Goal: Task Accomplishment & Management: Use online tool/utility

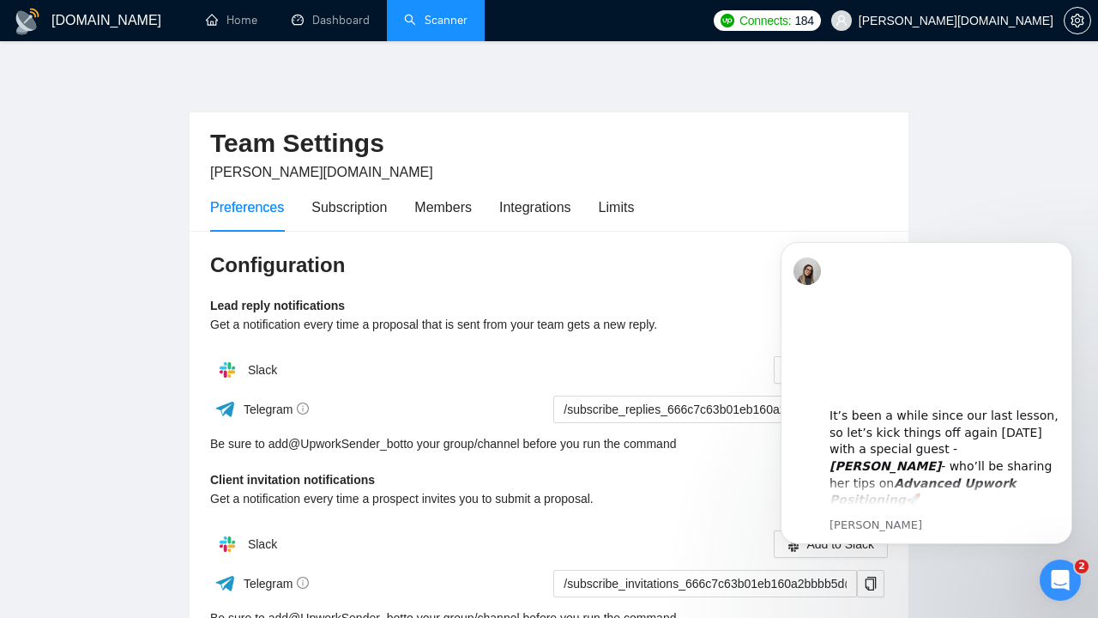
click at [438, 22] on link "Scanner" at bounding box center [436, 20] width 64 height 15
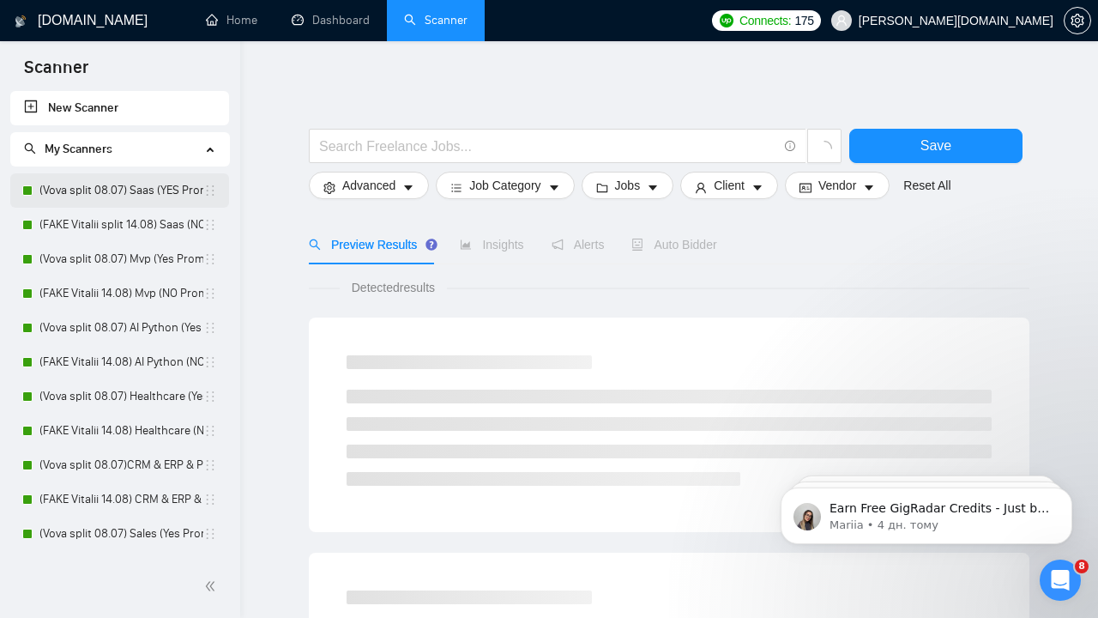
click at [141, 187] on link "(Vova split 08.07) Saas (YES Prompt 13.08)" at bounding box center [121, 190] width 164 height 34
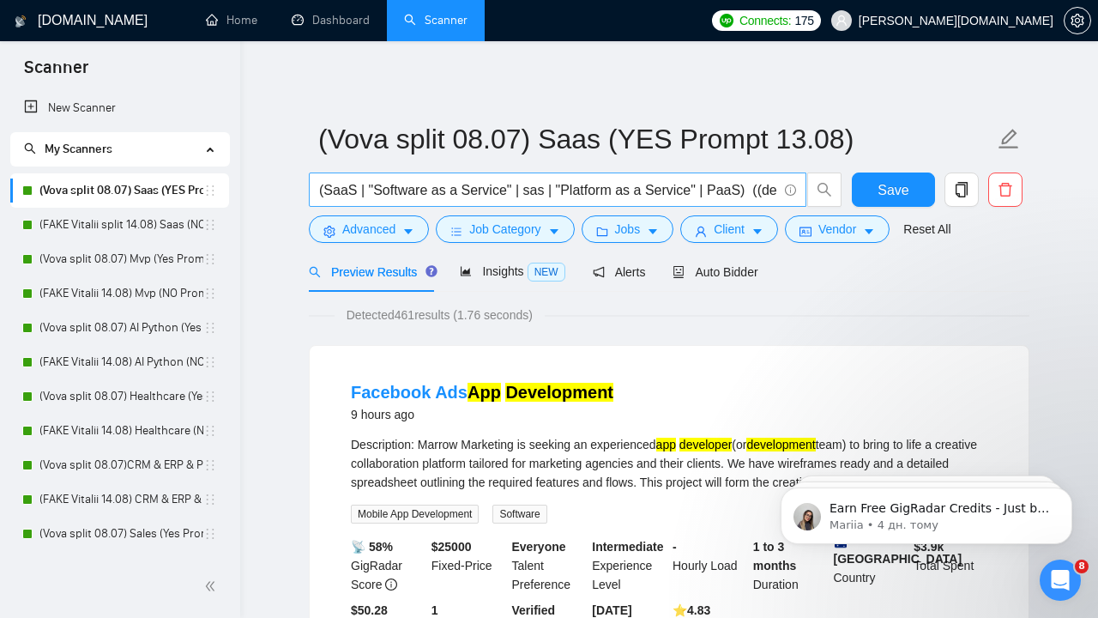
click at [626, 192] on input "(SaaS | "Software as a Service" | sas | "Platform as a Service" | PaaS) ((devel…" at bounding box center [548, 189] width 458 height 21
drag, startPoint x: 697, startPoint y: 191, endPoint x: 669, endPoint y: 190, distance: 28.4
click at [669, 190] on input "(SaaS | "Software as a Service" | sas | "Platform as a Service" | PaaS) ((devel…" at bounding box center [548, 189] width 458 height 21
drag, startPoint x: 587, startPoint y: 191, endPoint x: 741, endPoint y: 187, distance: 153.7
click at [741, 187] on input "(SaaS | "Software as a Service" | sas | "Platform as a Service" | PaaS) ((devel…" at bounding box center [548, 189] width 458 height 21
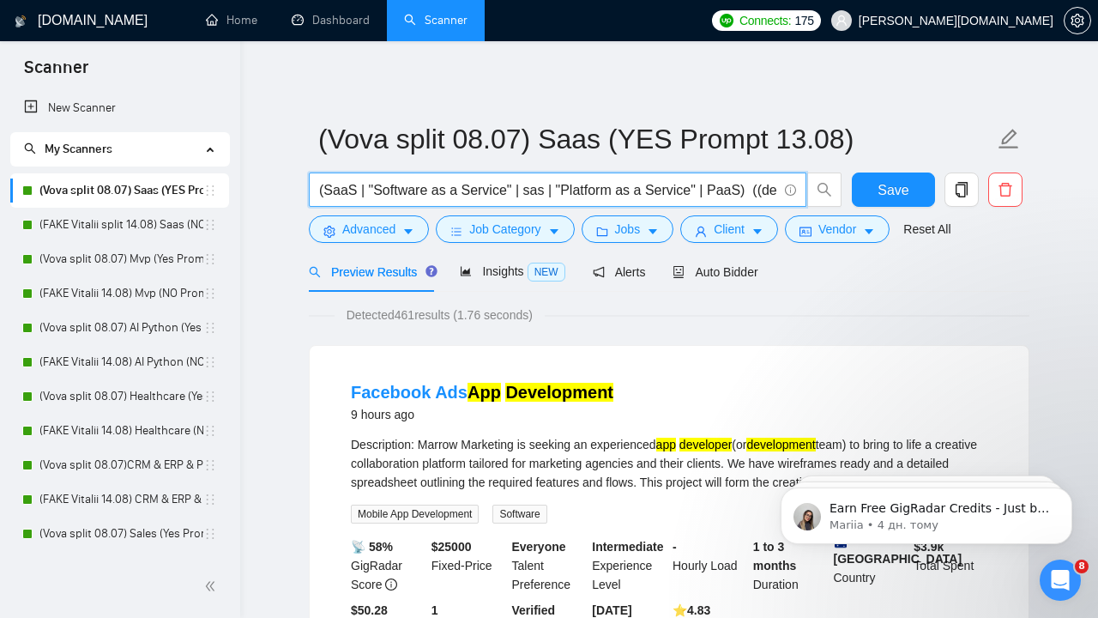
click at [492, 184] on input "(SaaS | "Software as a Service" | sas | "Platform as a Service" | PaaS) ((devel…" at bounding box center [548, 189] width 458 height 21
drag, startPoint x: 501, startPoint y: 194, endPoint x: 569, endPoint y: 195, distance: 67.8
click at [569, 195] on input "(SaaS | "Software as a Service" | sas | "Platform as a Service" | PaaS) ((devel…" at bounding box center [548, 189] width 458 height 21
drag, startPoint x: 641, startPoint y: 194, endPoint x: 776, endPoint y: 187, distance: 134.9
click at [777, 188] on input "(SaaS | "Software as a Service" | sas | "Platform as a Service" | PaaS) ((devel…" at bounding box center [548, 189] width 458 height 21
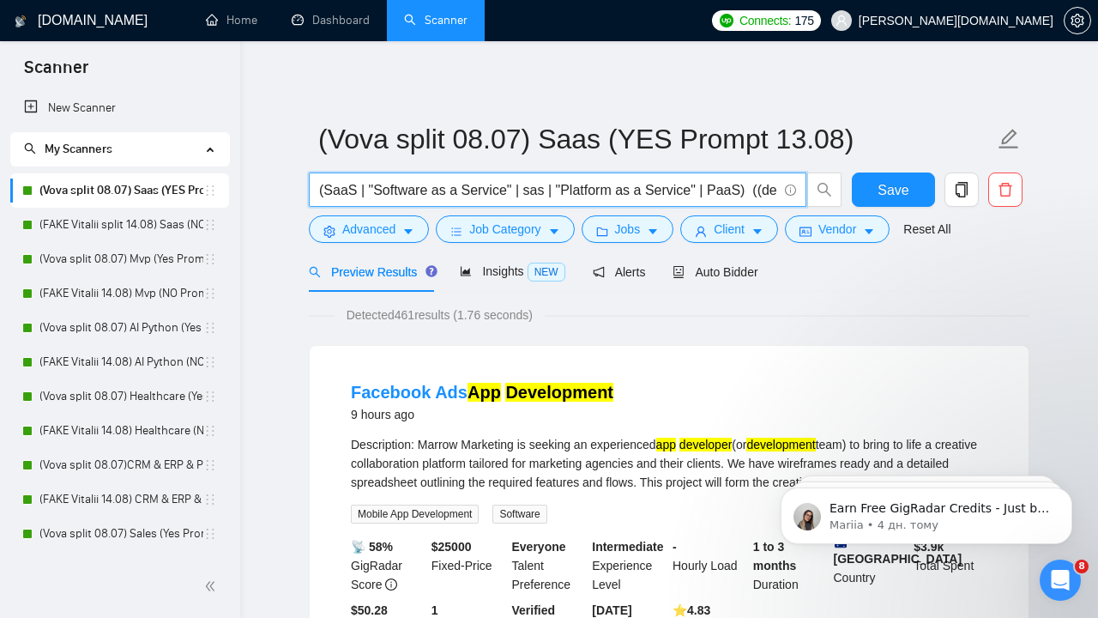
click at [669, 185] on input "(SaaS | "Software as a Service" | sas | "Platform as a Service" | PaaS) ((devel…" at bounding box center [548, 189] width 458 height 21
drag, startPoint x: 634, startPoint y: 187, endPoint x: 692, endPoint y: 192, distance: 57.7
click at [693, 192] on input "(SaaS | "Software as a Service" | sas | "Platform as a Service" | PaaS) ((devel…" at bounding box center [548, 189] width 458 height 21
drag, startPoint x: 766, startPoint y: 193, endPoint x: 711, endPoint y: 186, distance: 56.2
click at [710, 186] on input "(SaaS | "Software as a Service" | sas | "Platform as a Service" | PaaS) ((devel…" at bounding box center [548, 189] width 458 height 21
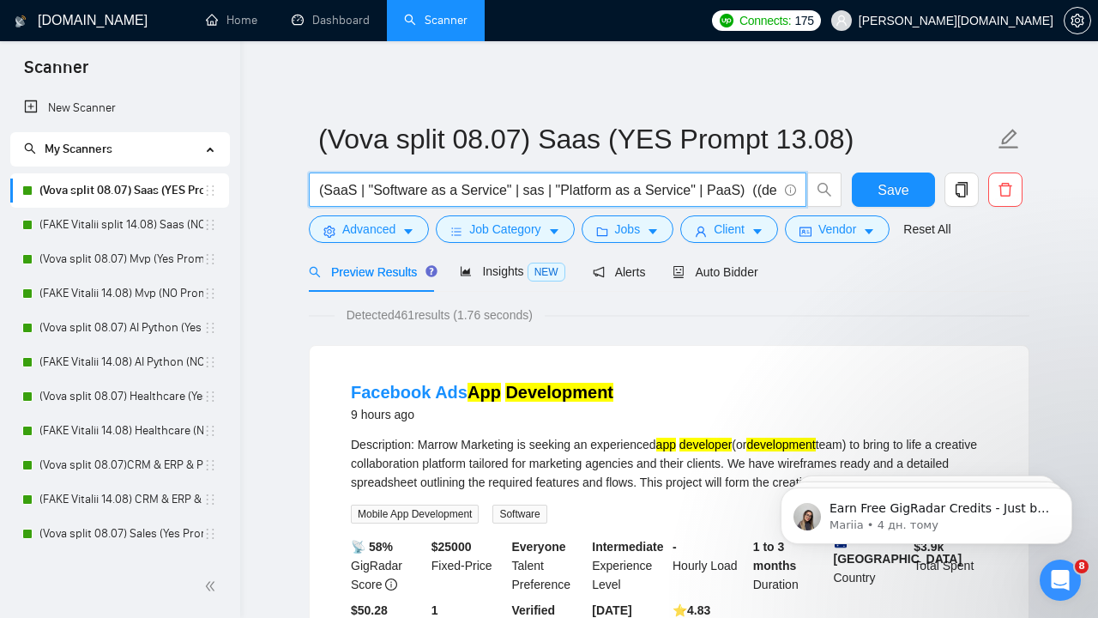
drag, startPoint x: 622, startPoint y: 191, endPoint x: 574, endPoint y: 189, distance: 48.1
click at [574, 189] on input "(SaaS | "Software as a Service" | sas | "Platform as a Service" | PaaS) ((devel…" at bounding box center [548, 189] width 458 height 21
drag, startPoint x: 570, startPoint y: 188, endPoint x: 624, endPoint y: 189, distance: 54.1
click at [624, 189] on input "(SaaS | "Software as a Service" | sas | "Platform as a Service" | PaaS) ((devel…" at bounding box center [548, 189] width 458 height 21
drag, startPoint x: 667, startPoint y: 190, endPoint x: 846, endPoint y: 191, distance: 179.4
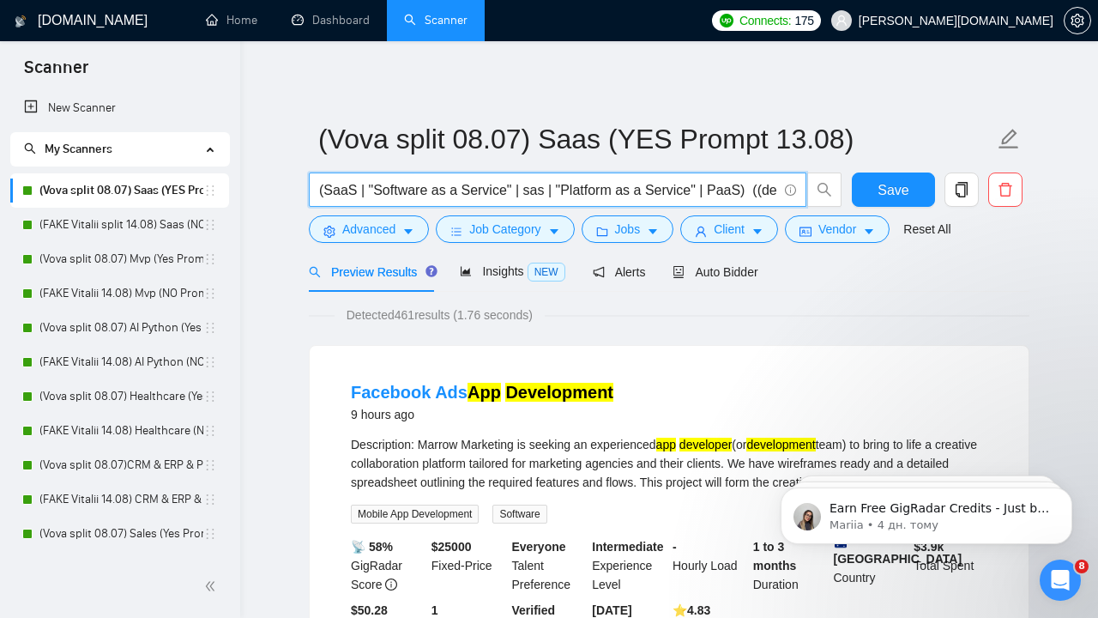
click at [846, 191] on div "(SaaS | "Software as a Service" | sas | "Platform as a Service" | PaaS) ((devel…" at bounding box center [666, 193] width 721 height 43
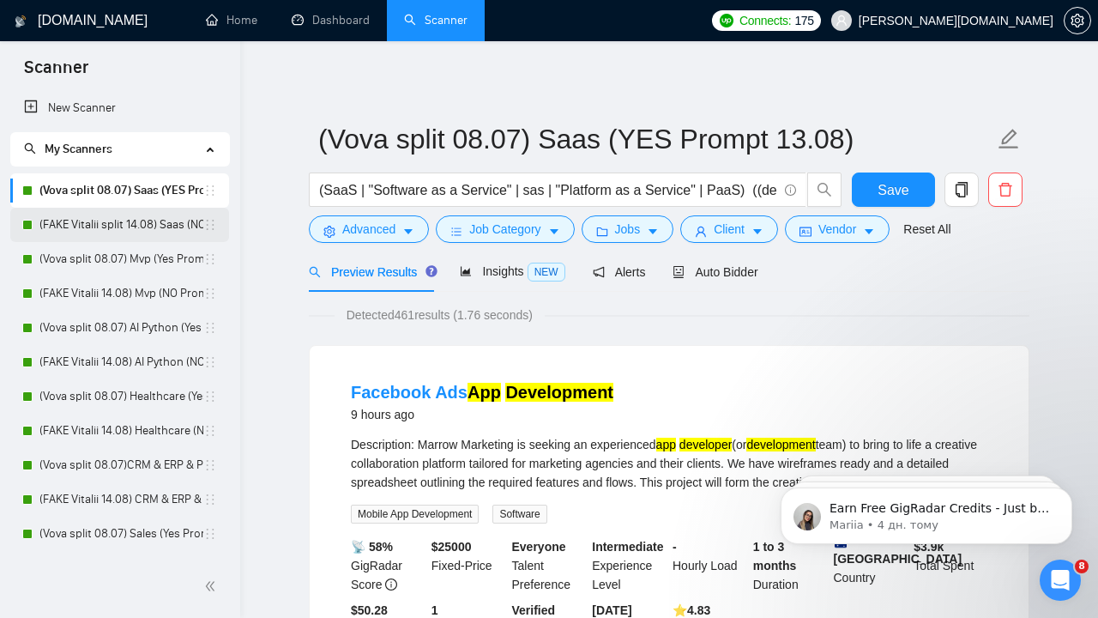
click at [151, 221] on link "(FAKE Vitalii split 14.08) Saas (NO Prompt 01.07)" at bounding box center [121, 225] width 164 height 34
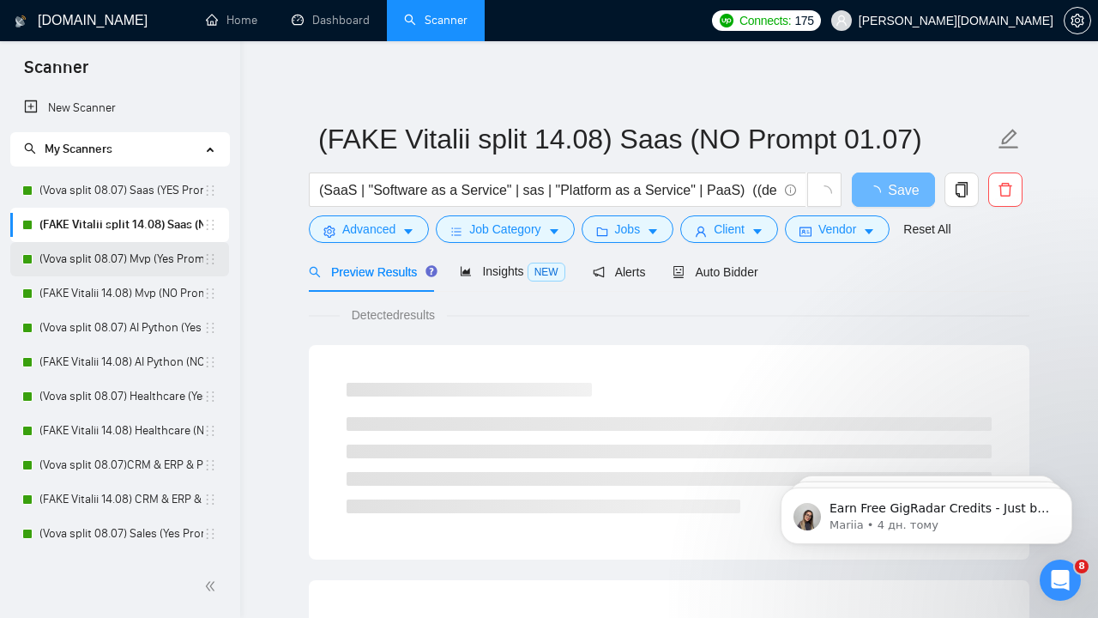
click at [142, 255] on link "(Vova split 08.07) Mvp (Yes Prompt 13.08)" at bounding box center [121, 259] width 164 height 34
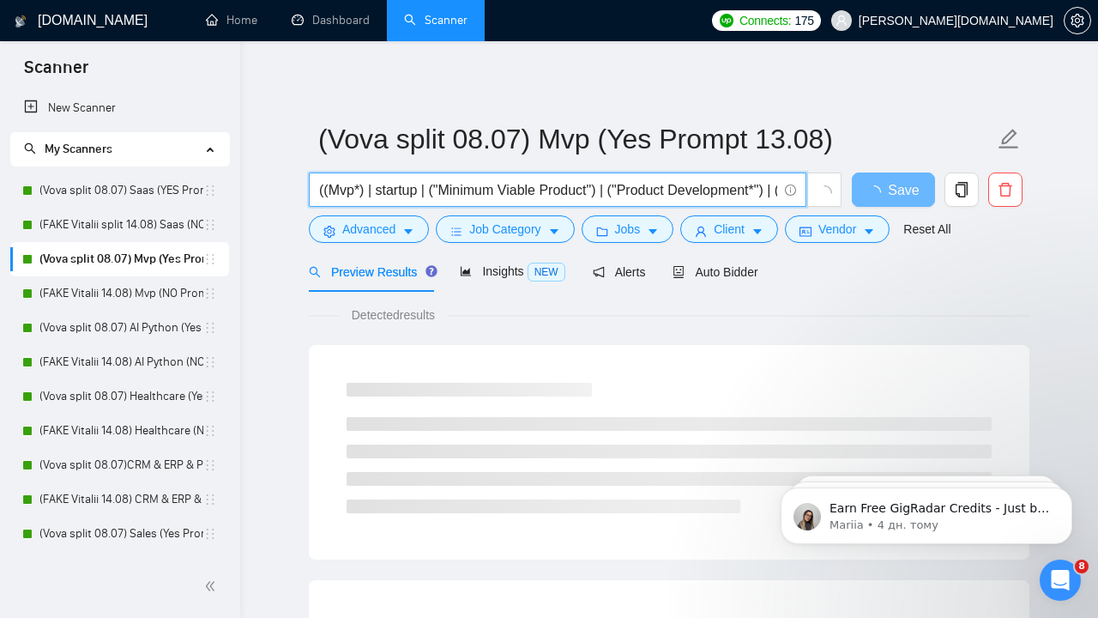
drag, startPoint x: 378, startPoint y: 191, endPoint x: 421, endPoint y: 191, distance: 42.1
click at [421, 191] on input "((Mvp*) | startup | ("Minimum Viable Product") | ("Product Development*") | ("P…" at bounding box center [548, 189] width 458 height 21
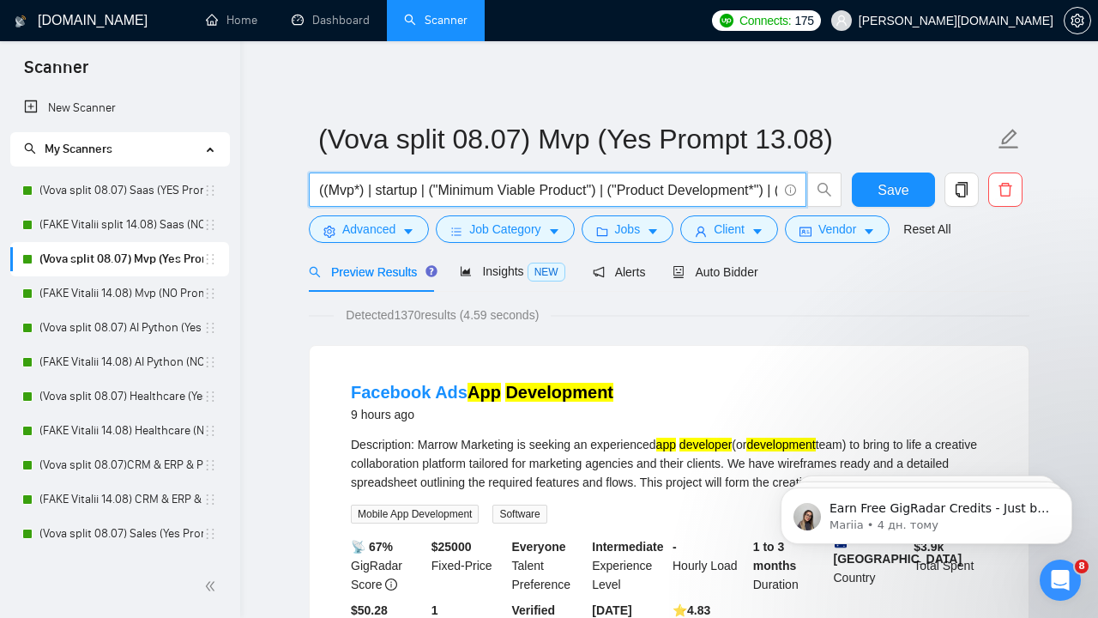
drag, startPoint x: 572, startPoint y: 191, endPoint x: 664, endPoint y: 185, distance: 92.9
click at [664, 185] on input "((Mvp*) | startup | ("Minimum Viable Product") | ("Product Development*") | ("P…" at bounding box center [548, 189] width 458 height 21
click at [664, 186] on input "((Mvp*) | startup | ("Minimum Viable Product") | ("Product Development*") | ("P…" at bounding box center [548, 189] width 458 height 21
drag, startPoint x: 644, startPoint y: 186, endPoint x: 732, endPoint y: 185, distance: 87.6
click at [733, 185] on input "((Mvp*) | startup | ("Minimum Viable Product") | ("Product Development*") | ("P…" at bounding box center [548, 189] width 458 height 21
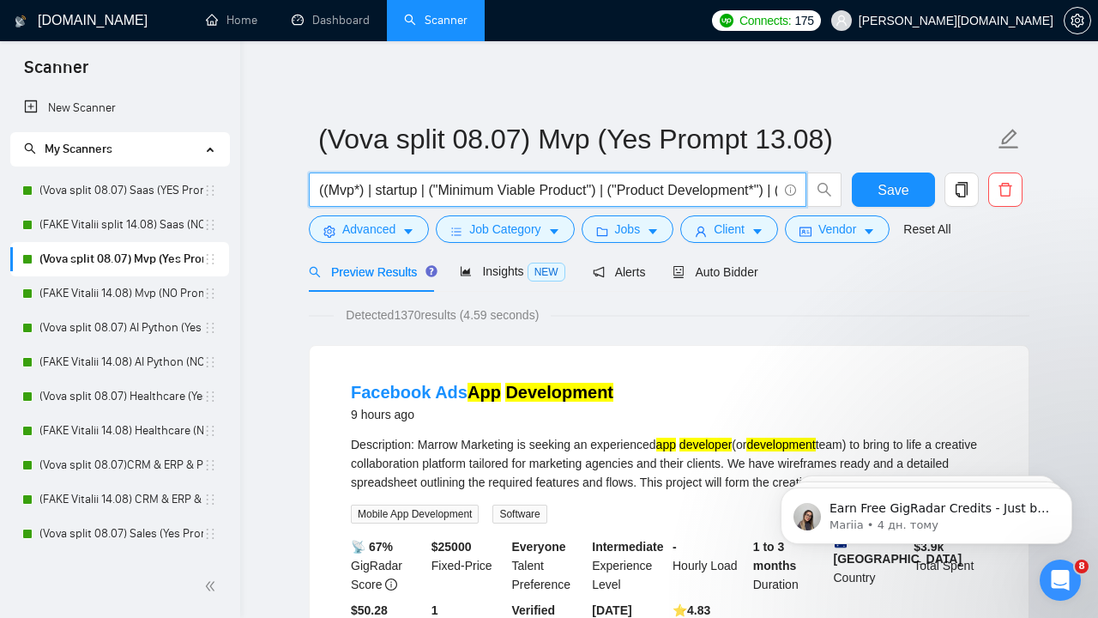
drag, startPoint x: 415, startPoint y: 185, endPoint x: 548, endPoint y: 192, distance: 133.2
click at [548, 192] on input "((Mvp*) | startup | ("Minimum Viable Product") | ("Product Development*") | ("P…" at bounding box center [548, 189] width 458 height 21
drag, startPoint x: 589, startPoint y: 187, endPoint x: 716, endPoint y: 203, distance: 128.1
click at [716, 203] on span "((Mvp*) | startup | ("Minimum Viable Product") | ("Product Development*") | ("P…" at bounding box center [558, 189] width 498 height 34
click at [522, 187] on input "((Mvp*) | startup | ("Minimum Viable Product") | ("Product Development*") | ("P…" at bounding box center [548, 189] width 458 height 21
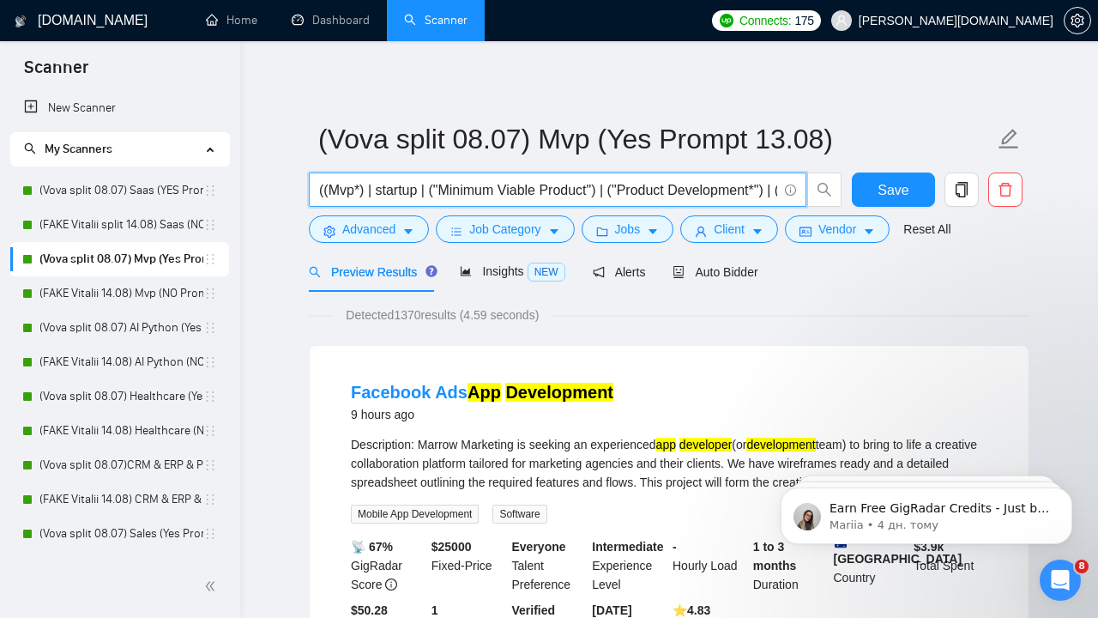
drag, startPoint x: 482, startPoint y: 193, endPoint x: 785, endPoint y: 183, distance: 303.1
click at [785, 183] on span "((Mvp*) | startup | ("Minimum Viable Product") | ("Product Development*") | ("P…" at bounding box center [558, 189] width 498 height 34
click at [125, 324] on link "(Vova split 08.07) AI Python (Yes Prompt 13.08)" at bounding box center [121, 328] width 164 height 34
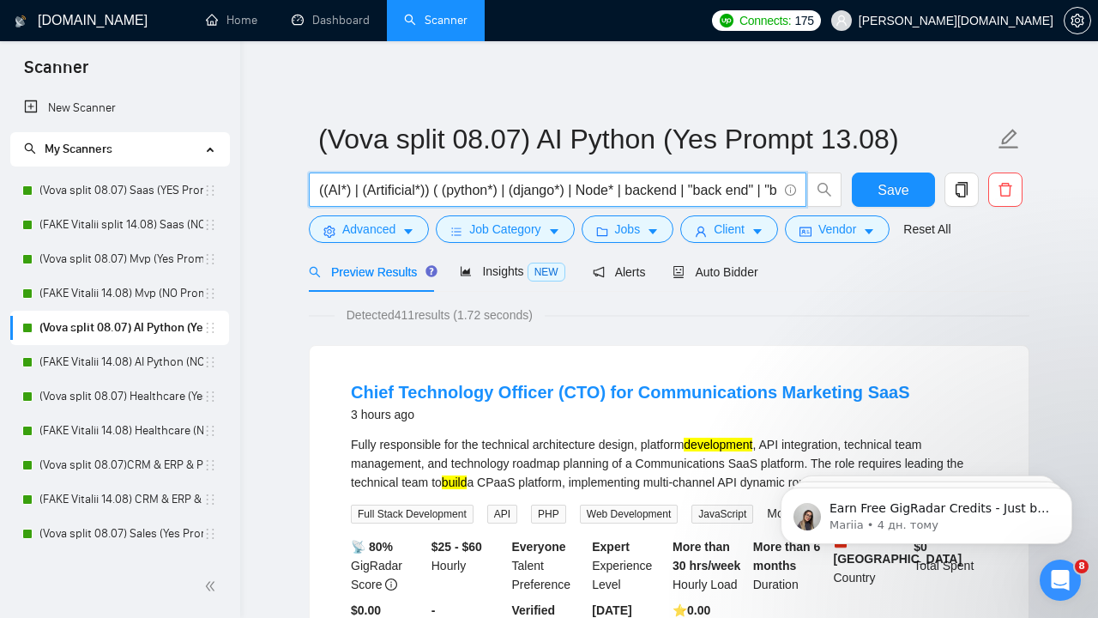
drag, startPoint x: 329, startPoint y: 187, endPoint x: 342, endPoint y: 192, distance: 14.7
click at [342, 192] on input "((AI*) | (Artificial*)) ( (python*) | (django*) | Node* | backend | "back end" …" at bounding box center [548, 189] width 458 height 21
drag, startPoint x: 568, startPoint y: 187, endPoint x: 223, endPoint y: 182, distance: 345.0
click at [533, 190] on input "((AI*) | (Artificial*)) ( (python*) | (django*) | Node* | backend | "back end" …" at bounding box center [548, 189] width 458 height 21
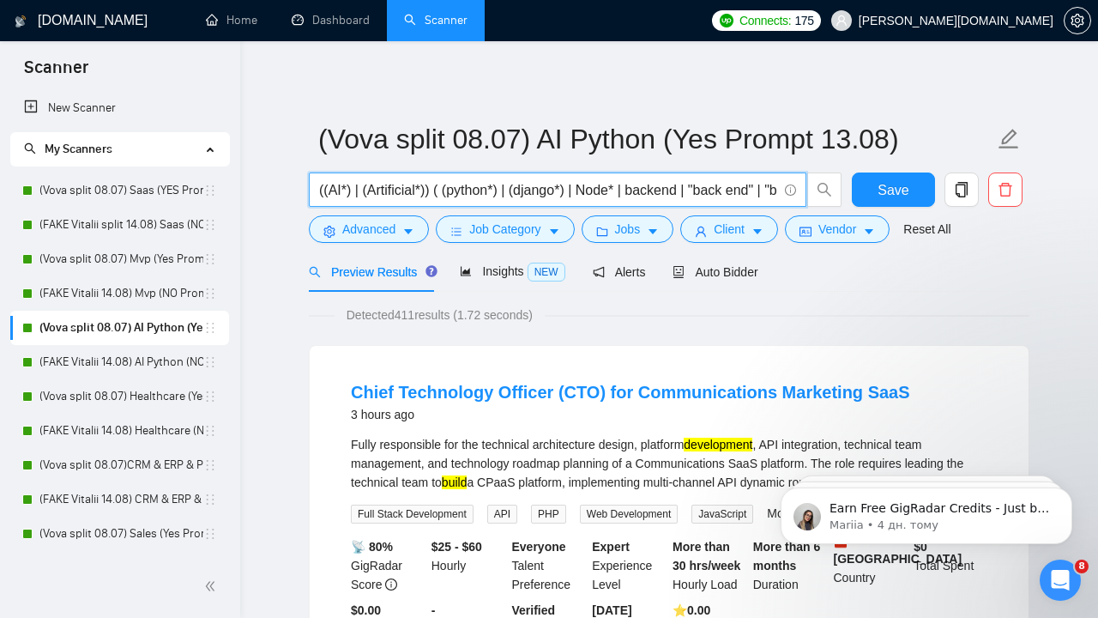
drag, startPoint x: 452, startPoint y: 190, endPoint x: 493, endPoint y: 191, distance: 40.4
click at [494, 191] on input "((AI*) | (Artificial*)) ( (python*) | (django*) | Node* | backend | "back end" …" at bounding box center [548, 189] width 458 height 21
drag, startPoint x: 523, startPoint y: 191, endPoint x: 566, endPoint y: 191, distance: 42.9
click at [566, 191] on input "((AI*) | (Artificial*)) ( (python*) | (django*) | Node* | backend | "back end" …" at bounding box center [548, 189] width 458 height 21
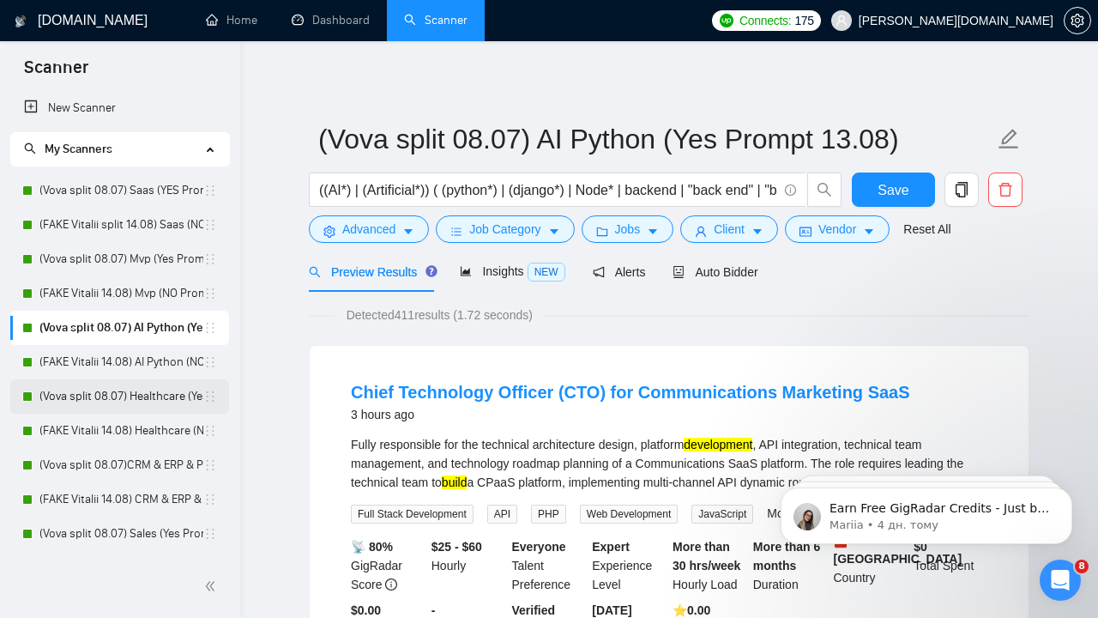
click at [142, 396] on link "(Vova split 08.07) Healthcare (Yes Prompt 13.08)" at bounding box center [121, 396] width 164 height 34
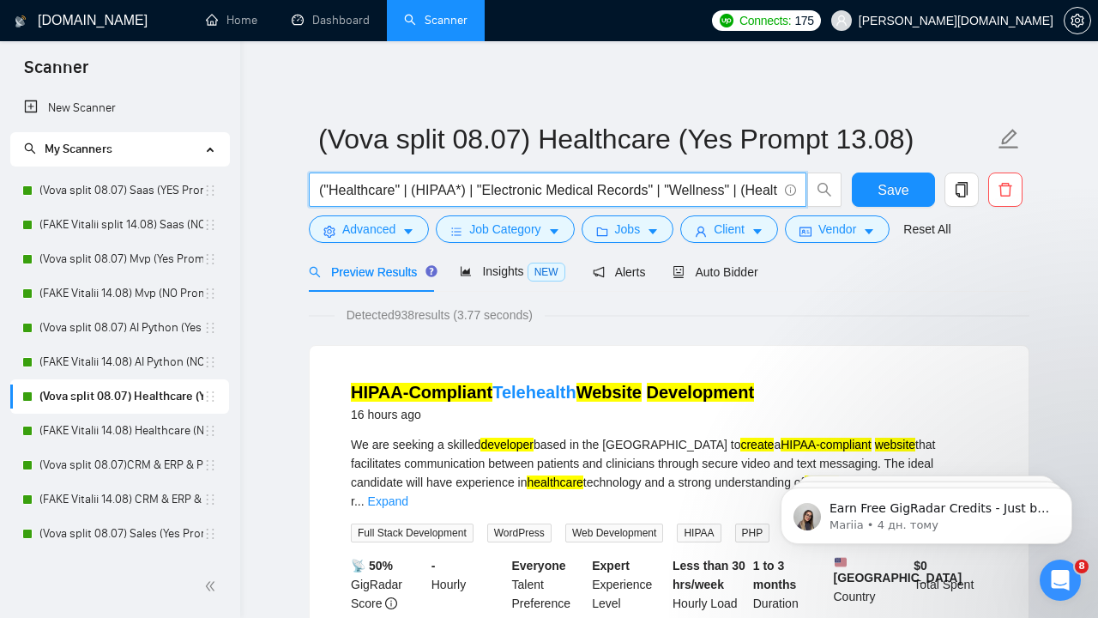
drag, startPoint x: 497, startPoint y: 192, endPoint x: 751, endPoint y: 196, distance: 254.0
click at [751, 196] on input "("Healthcare" | (HIPAA*) | "Electronic Medical Records" | "Wellness" | (Health*…" at bounding box center [548, 189] width 458 height 21
click at [603, 193] on input "("Healthcare" | (HIPAA*) | "Electronic Medical Records" | "Wellness" | (Health*…" at bounding box center [548, 189] width 458 height 21
drag, startPoint x: 606, startPoint y: 192, endPoint x: 791, endPoint y: 190, distance: 185.4
click at [791, 191] on span "("Healthcare" | (HIPAA*) | "Electronic Medical Records" | "Wellness" | (Health*…" at bounding box center [558, 189] width 498 height 34
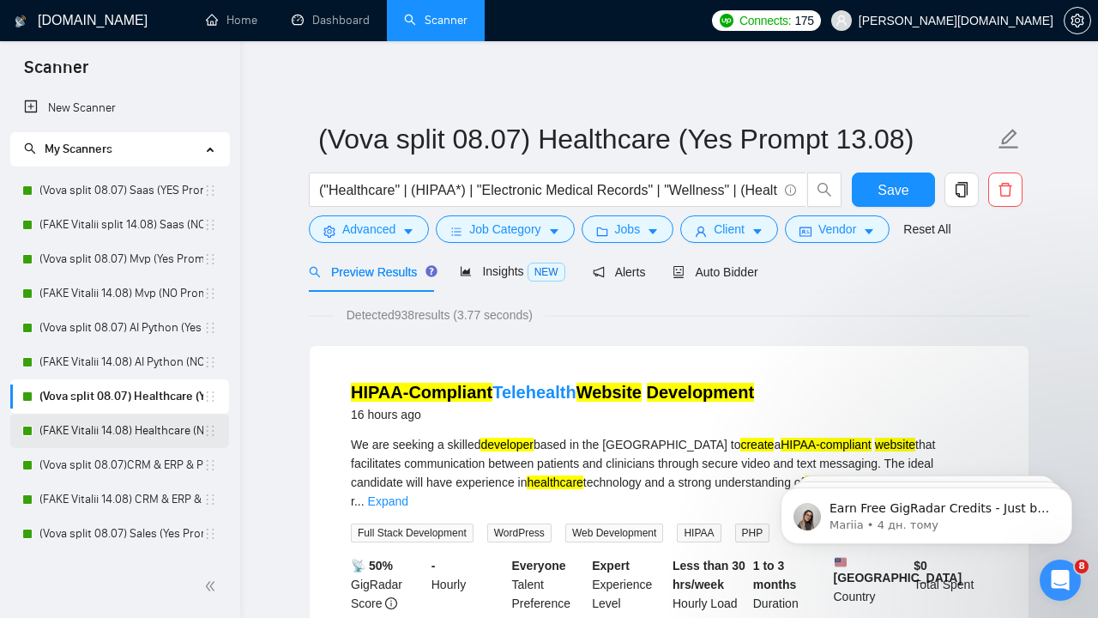
click at [135, 430] on link "(FAKE Vitalii 14.08) Healthcare (NO Prompt 01.07)" at bounding box center [121, 431] width 164 height 34
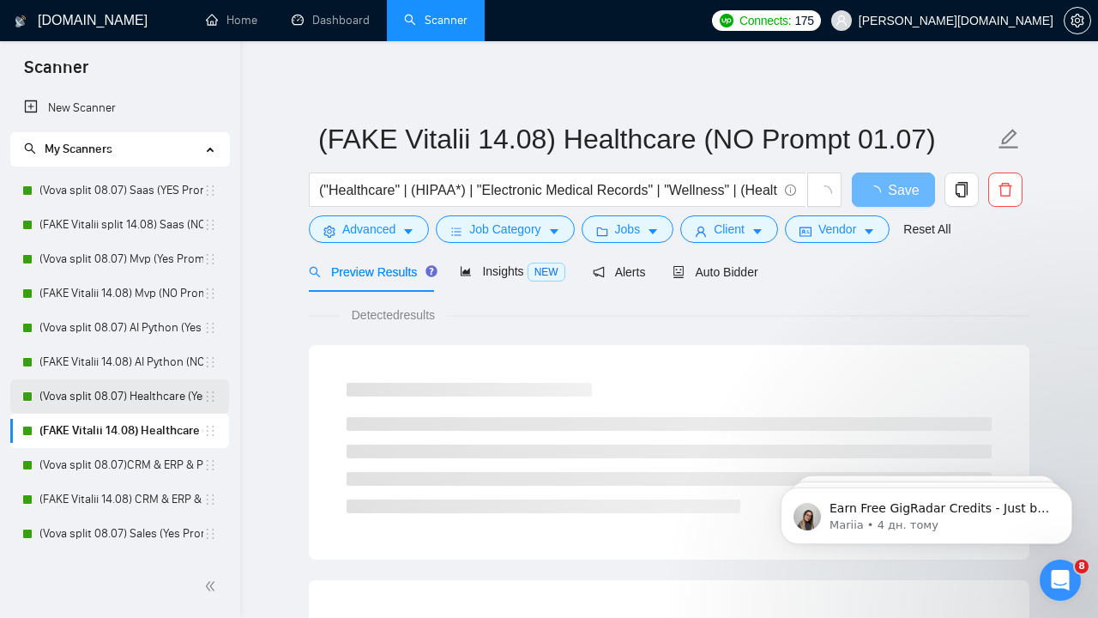
click at [114, 393] on link "(Vova split 08.07) Healthcare (Yes Prompt 13.08)" at bounding box center [121, 396] width 164 height 34
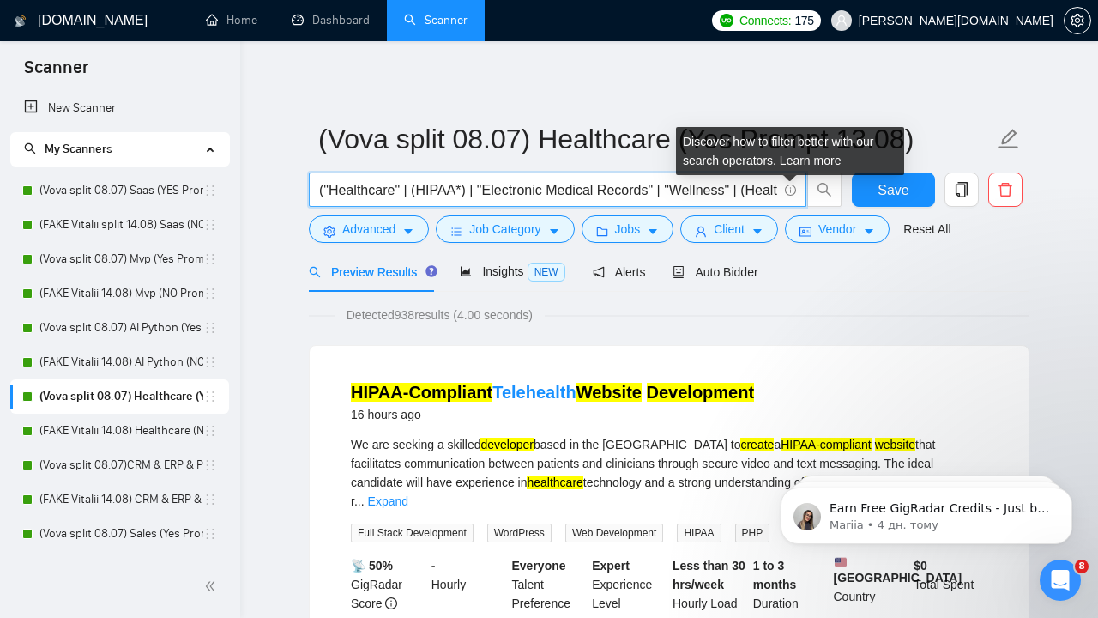
drag, startPoint x: 616, startPoint y: 191, endPoint x: 796, endPoint y: 190, distance: 179.4
click at [796, 191] on span "("Healthcare" | (HIPAA*) | "Electronic Medical Records" | "Wellness" | (Health*…" at bounding box center [558, 189] width 498 height 34
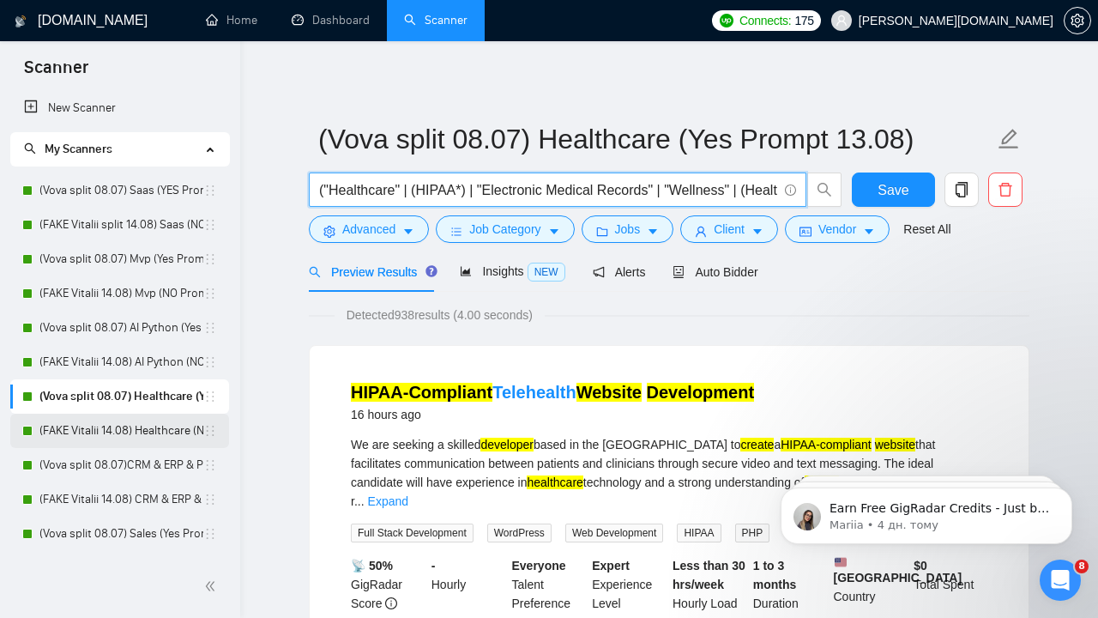
click at [100, 434] on link "(FAKE Vitalii 14.08) Healthcare (NO Prompt 01.07)" at bounding box center [121, 431] width 164 height 34
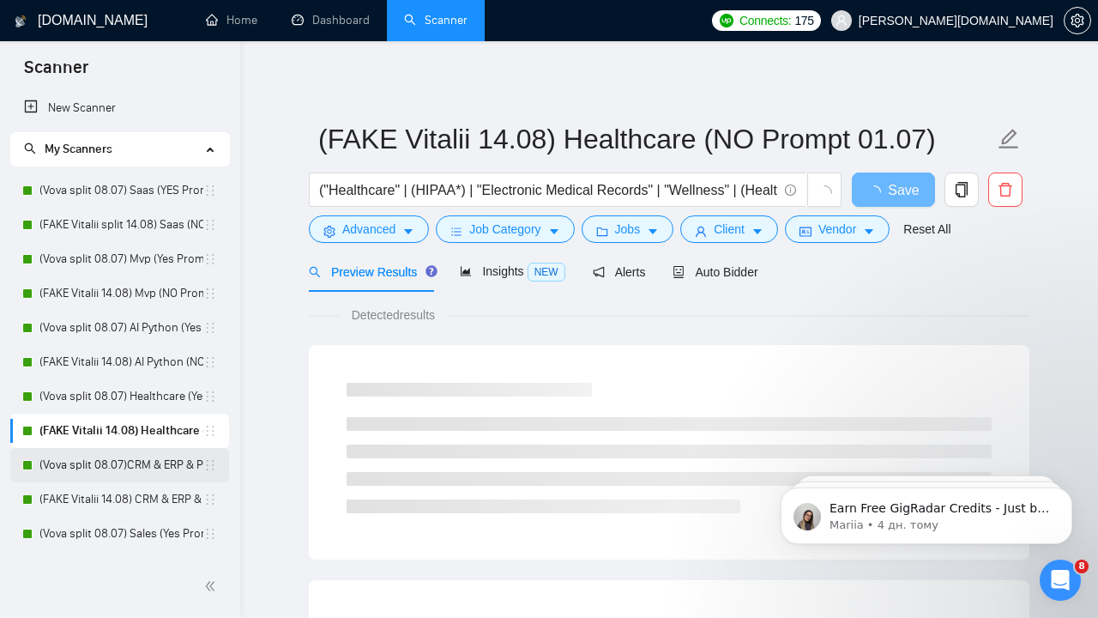
click at [133, 458] on link "(Vova split 08.07)CRM & ERP & PMS (Yes Prompt 13.08)" at bounding box center [121, 465] width 164 height 34
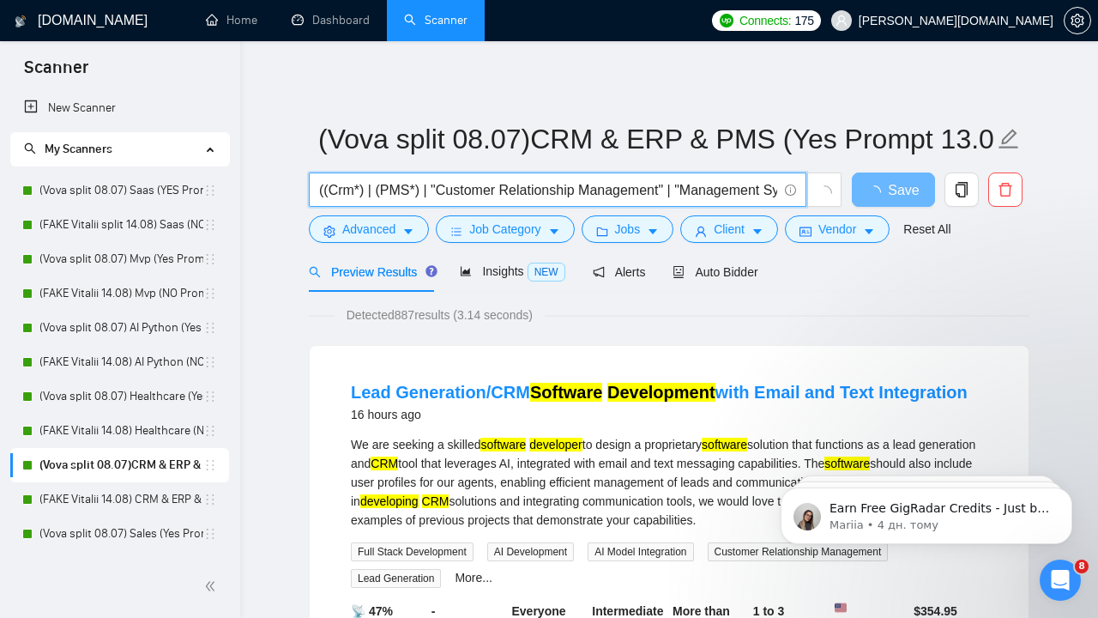
drag, startPoint x: 383, startPoint y: 188, endPoint x: 413, endPoint y: 191, distance: 30.2
click at [413, 191] on input "((Crm*) | (PMS*) | "Customer Relationship Management" | "Management System" | "…" at bounding box center [548, 189] width 458 height 21
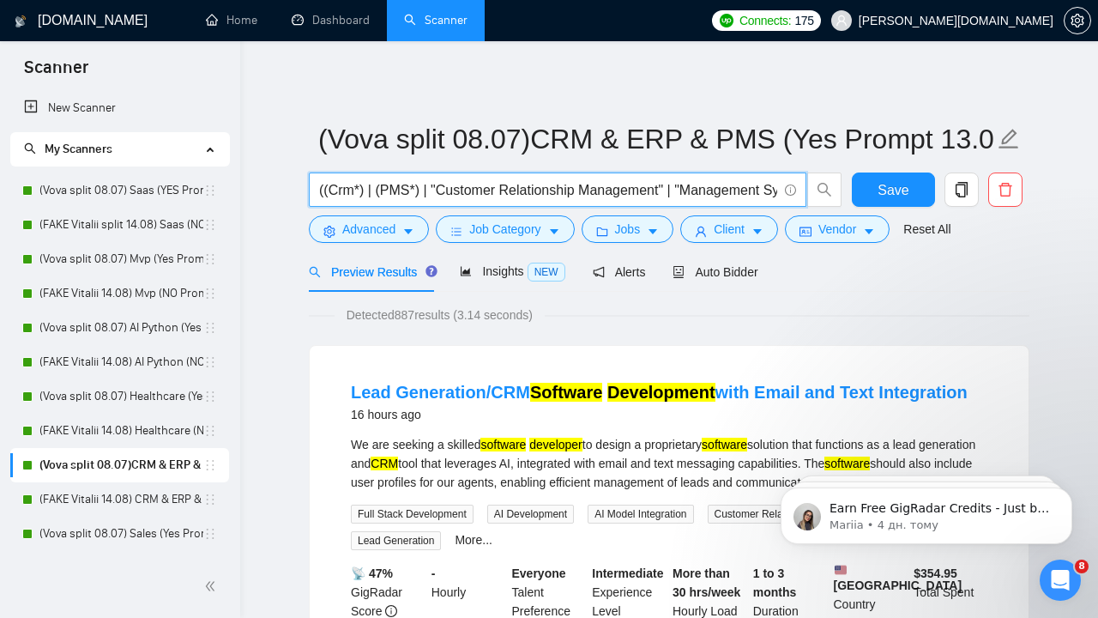
drag, startPoint x: 541, startPoint y: 184, endPoint x: 350, endPoint y: 188, distance: 190.6
click at [350, 188] on input "((Crm*) | (PMS*) | "Customer Relationship Management" | "Management System" | "…" at bounding box center [548, 189] width 458 height 21
click at [557, 188] on input "((Crm*) | (PMS*) | "Customer Relationship Management" | "Management System" | "…" at bounding box center [548, 189] width 458 height 21
drag, startPoint x: 406, startPoint y: 190, endPoint x: 512, endPoint y: 193, distance: 106.5
click at [513, 193] on input "((Crm*) | (PMS*) | "Customer Relationship Management" | "Management System" | "…" at bounding box center [548, 189] width 458 height 21
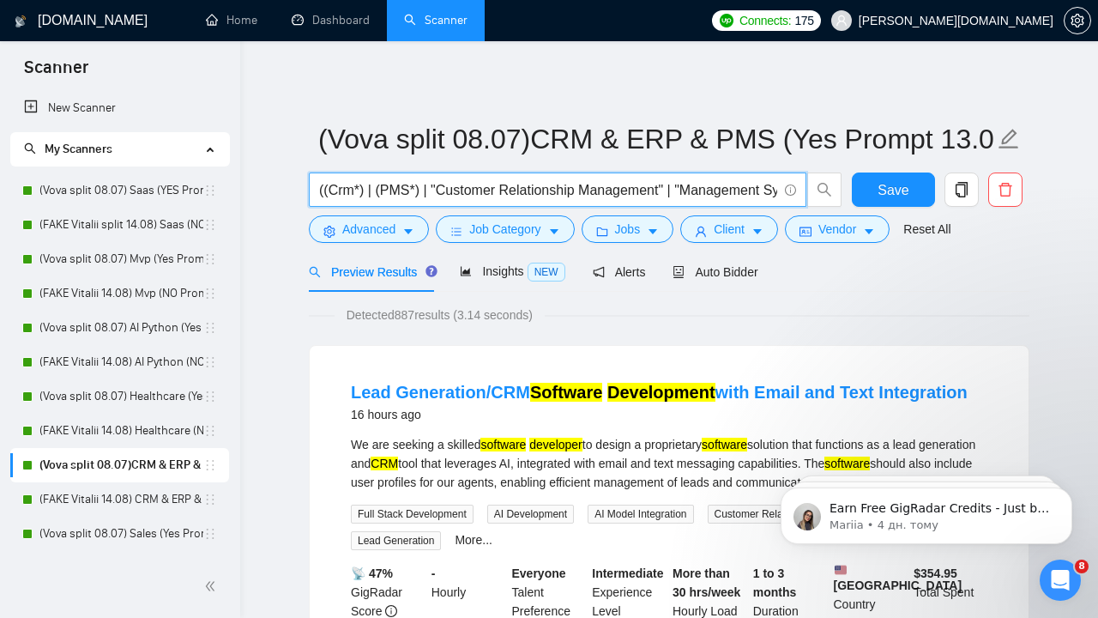
drag, startPoint x: 536, startPoint y: 188, endPoint x: 676, endPoint y: 193, distance: 140.8
click at [676, 193] on input "((Crm*) | (PMS*) | "Customer Relationship Management" | "Management System" | "…" at bounding box center [548, 189] width 458 height 21
drag, startPoint x: 614, startPoint y: 186, endPoint x: 449, endPoint y: 181, distance: 165.7
click at [449, 181] on input "((Crm*) | (PMS*) | "Customer Relationship Management" | "Management System" | "…" at bounding box center [548, 189] width 458 height 21
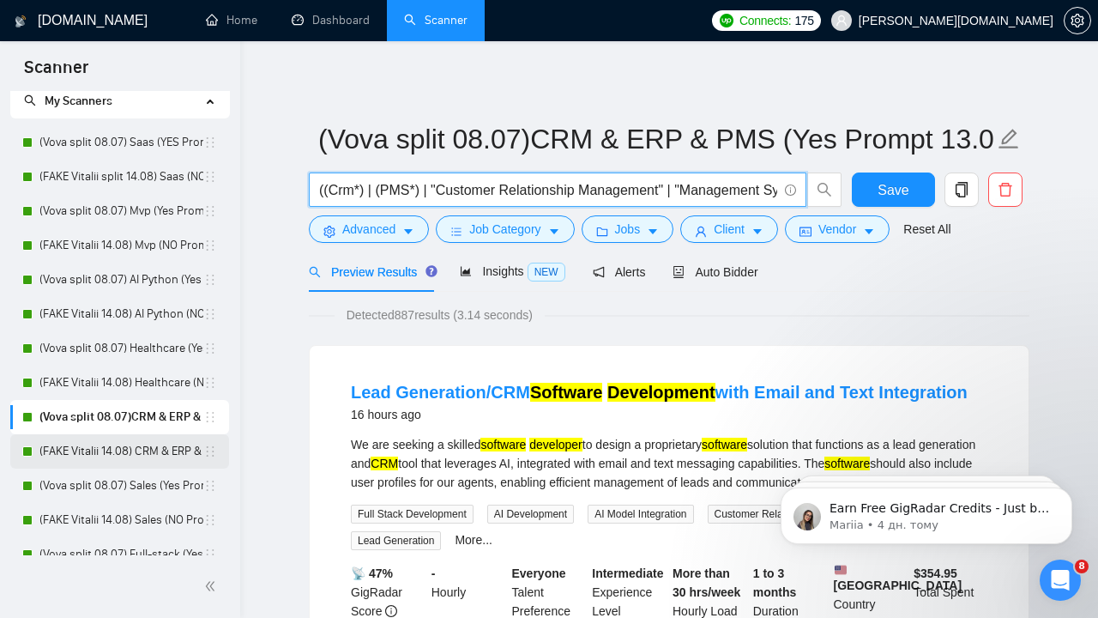
scroll to position [75, 0]
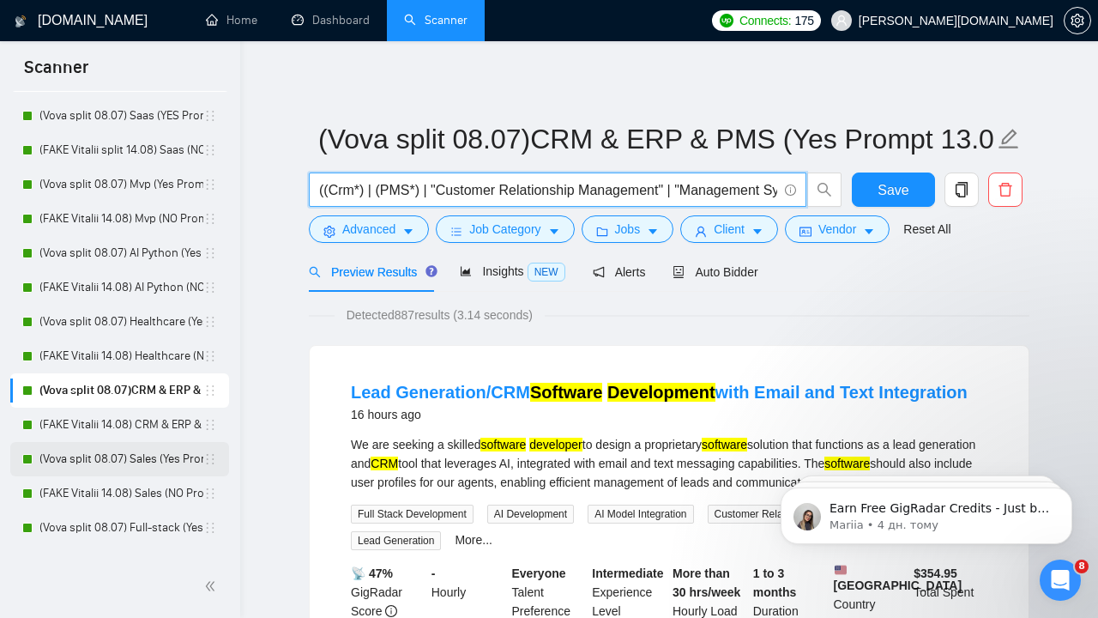
click at [125, 452] on link "(Vova split 08.07) Sales (Yes Prompt 13.08)" at bounding box center [121, 459] width 164 height 34
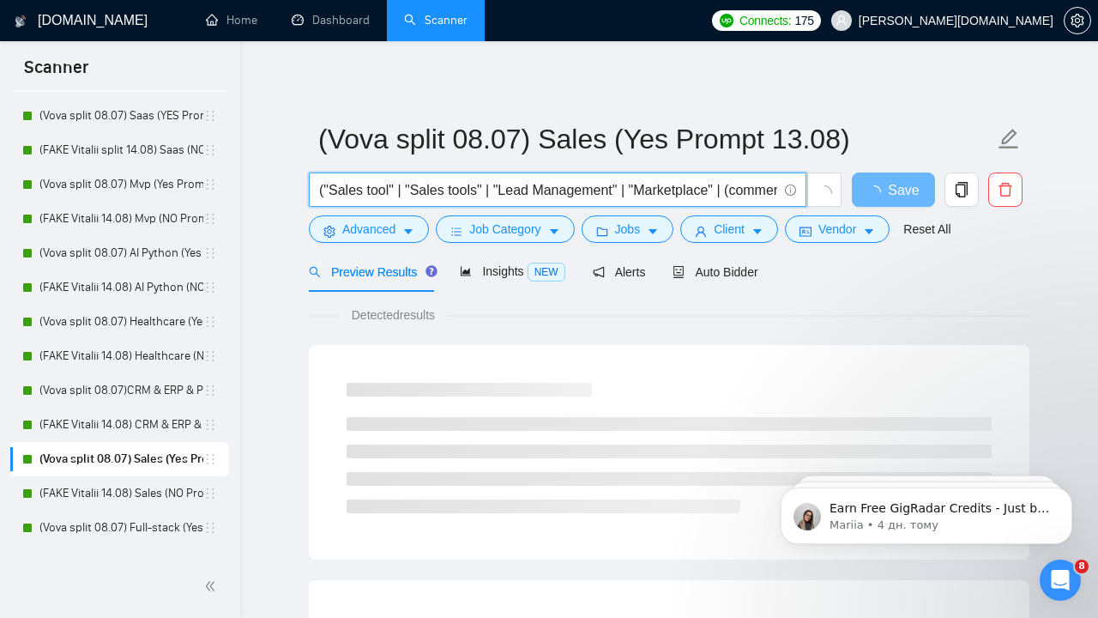
drag, startPoint x: 416, startPoint y: 192, endPoint x: 476, endPoint y: 191, distance: 60.1
click at [477, 191] on input "("Sales tool" | "Sales tools" | "Lead Management" | "Marketplace" | (commerc*) …" at bounding box center [548, 189] width 458 height 21
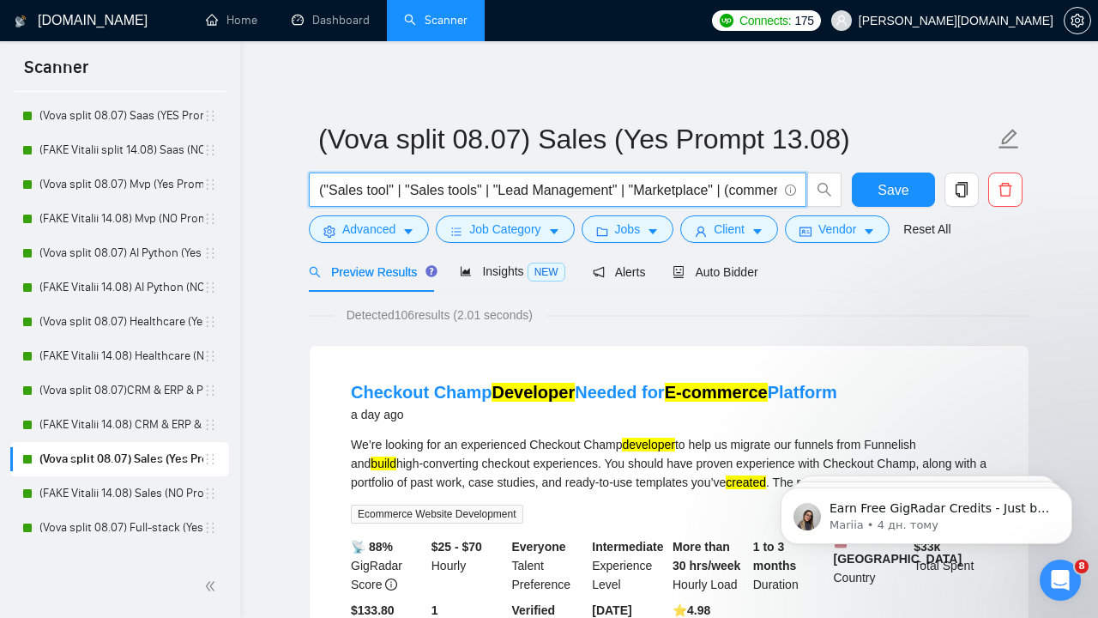
click at [527, 189] on input "("Sales tool" | "Sales tools" | "Lead Management" | "Marketplace" | (commerc*) …" at bounding box center [548, 189] width 458 height 21
drag, startPoint x: 608, startPoint y: 191, endPoint x: 721, endPoint y: 188, distance: 113.3
click at [722, 188] on input "("Sales tool" | "Sales tools" | "Lead Management" | "Marketplace" | (commerc*) …" at bounding box center [548, 189] width 458 height 21
click at [675, 190] on input "("Sales tool" | "Sales tools" | "Lead Management" | "Marketplace" | (commerc*) …" at bounding box center [548, 189] width 458 height 21
drag, startPoint x: 641, startPoint y: 190, endPoint x: 710, endPoint y: 194, distance: 68.8
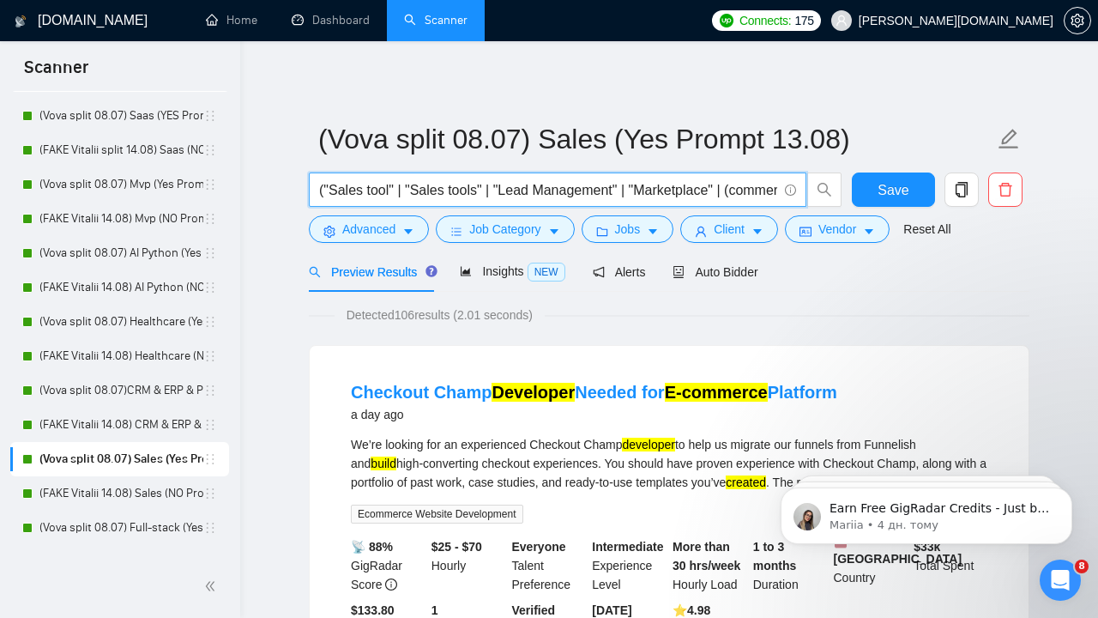
click at [710, 194] on input "("Sales tool" | "Sales tools" | "Lead Management" | "Marketplace" | (commerc*) …" at bounding box center [548, 189] width 458 height 21
drag, startPoint x: 753, startPoint y: 189, endPoint x: 558, endPoint y: 189, distance: 195.7
click at [559, 189] on input "("Sales tool" | "Sales tools" | "Lead Management" | "Marketplace" | (commerc*) …" at bounding box center [548, 189] width 458 height 21
click at [558, 189] on input "("Sales tool" | "Sales tools" | "Lead Management" | "Marketplace" | (commerc*) …" at bounding box center [548, 189] width 458 height 21
drag, startPoint x: 549, startPoint y: 190, endPoint x: 687, endPoint y: 197, distance: 137.5
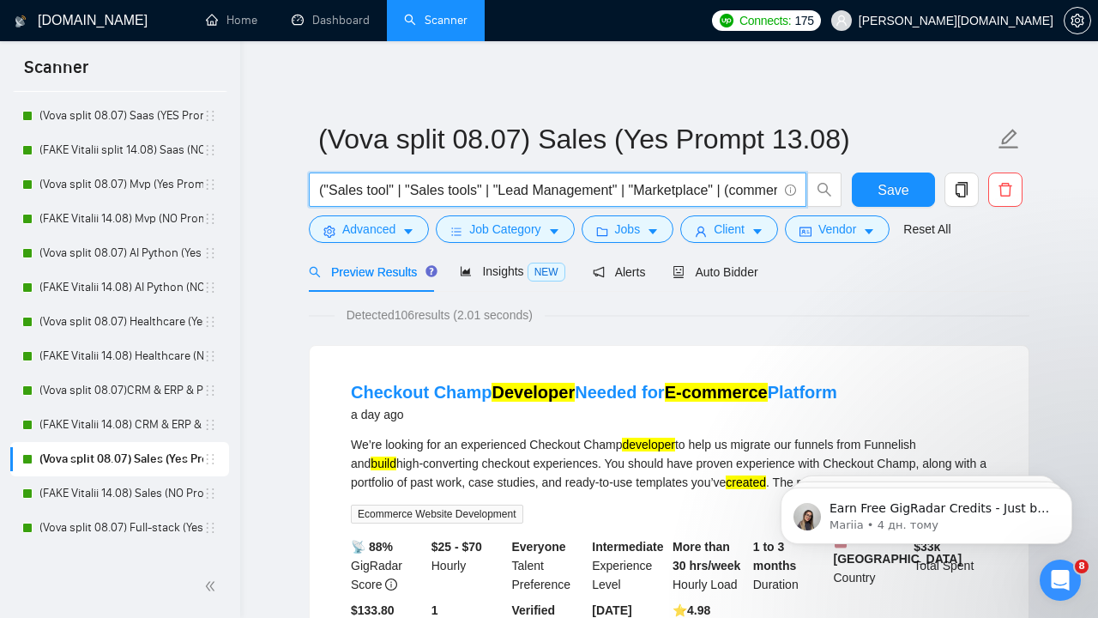
click at [687, 197] on input "("Sales tool" | "Sales tools" | "Lead Management" | "Marketplace" | (commerc*) …" at bounding box center [548, 189] width 458 height 21
drag, startPoint x: 618, startPoint y: 188, endPoint x: 722, endPoint y: 182, distance: 104.0
click at [722, 182] on input "("Sales tool" | "Sales tools" | "Lead Management" | "Marketplace" | (commerc*) …" at bounding box center [548, 189] width 458 height 21
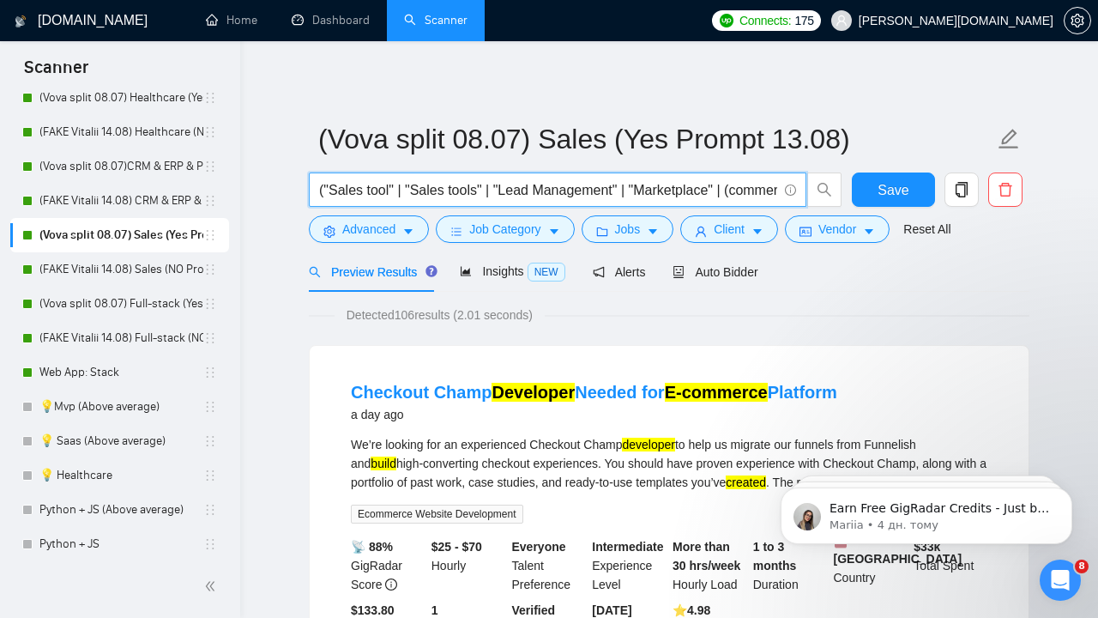
scroll to position [307, 0]
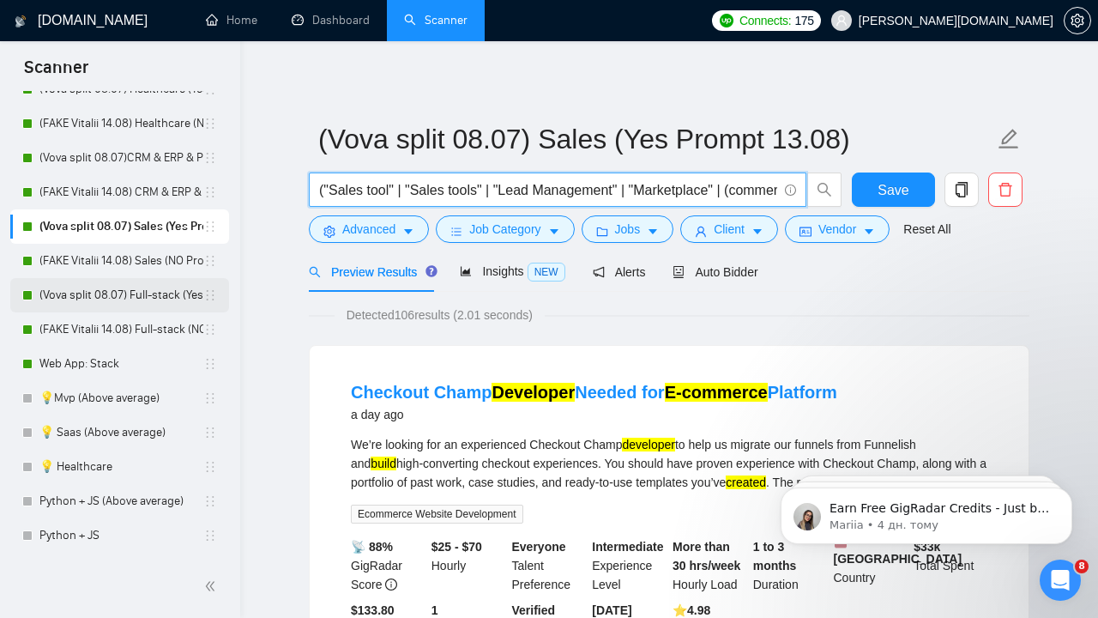
click at [145, 293] on link "(Vova split 08.07) Full-stack (Yes Prompt 13.08)" at bounding box center [121, 295] width 164 height 34
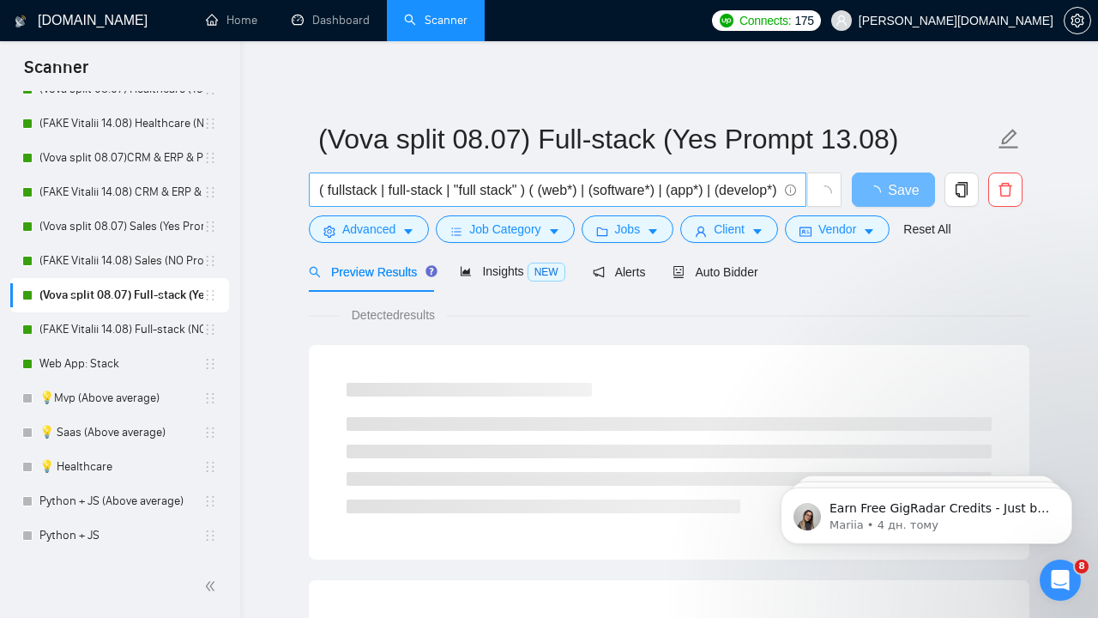
scroll to position [3, 0]
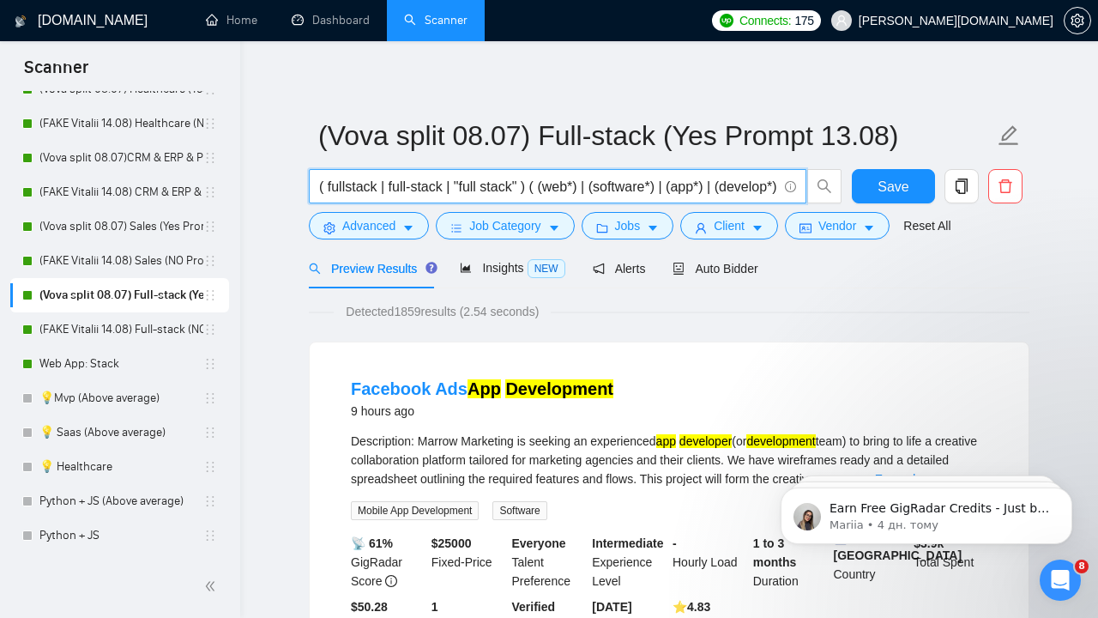
drag, startPoint x: 469, startPoint y: 185, endPoint x: 771, endPoint y: 190, distance: 301.3
click at [771, 190] on input "( fullstack | full-stack | "full stack" ) ( (web*) | (software*) | (app*) | (de…" at bounding box center [548, 186] width 458 height 21
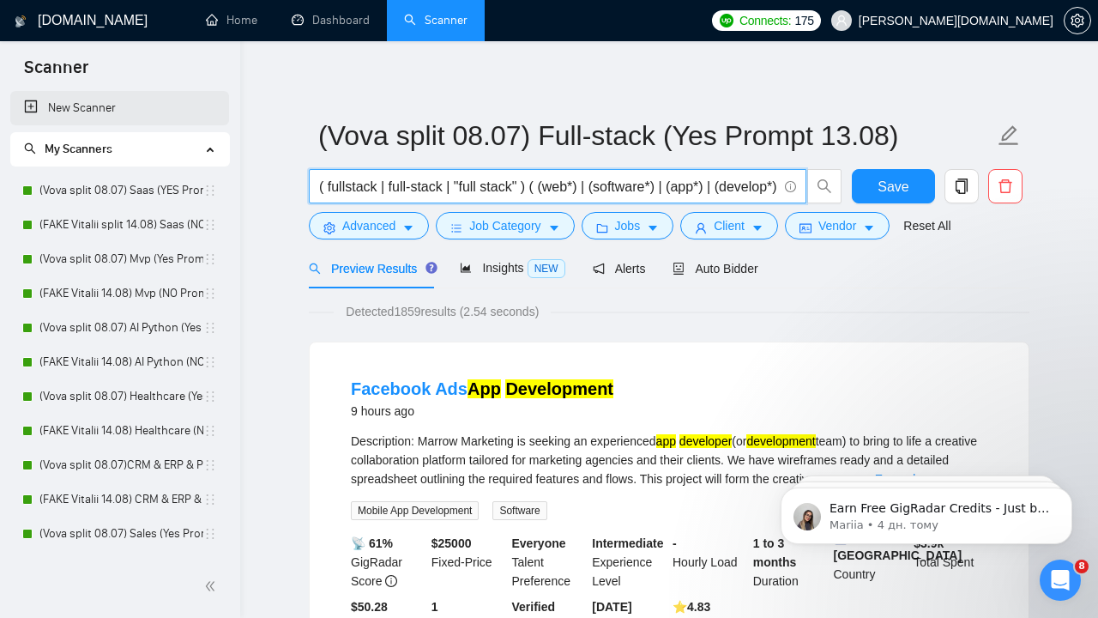
scroll to position [0, 0]
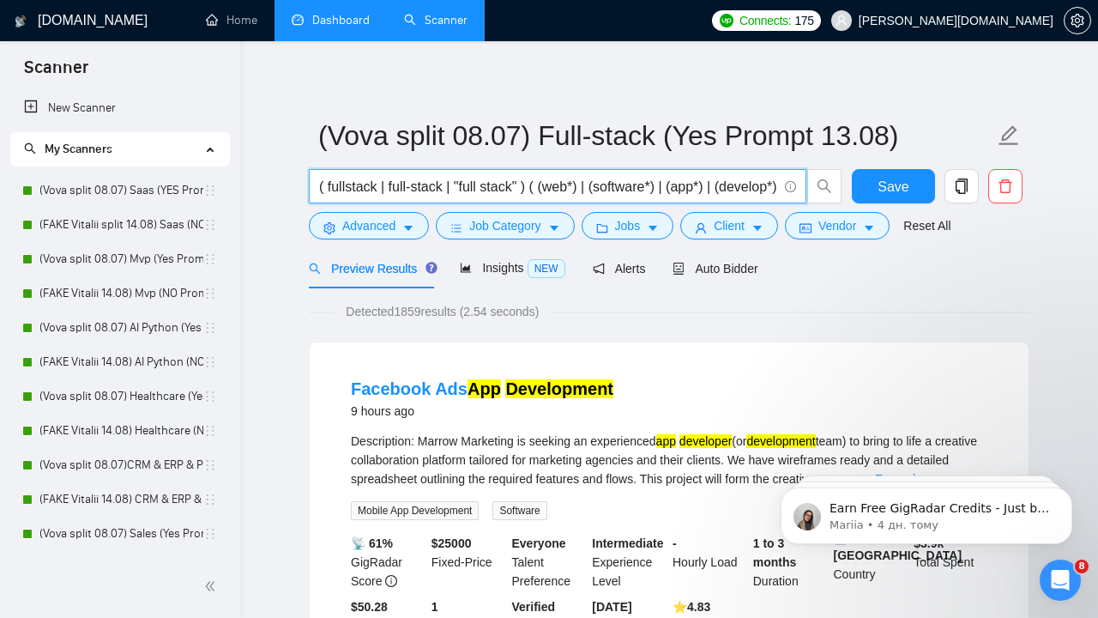
click at [336, 20] on link "Dashboard" at bounding box center [331, 20] width 78 height 15
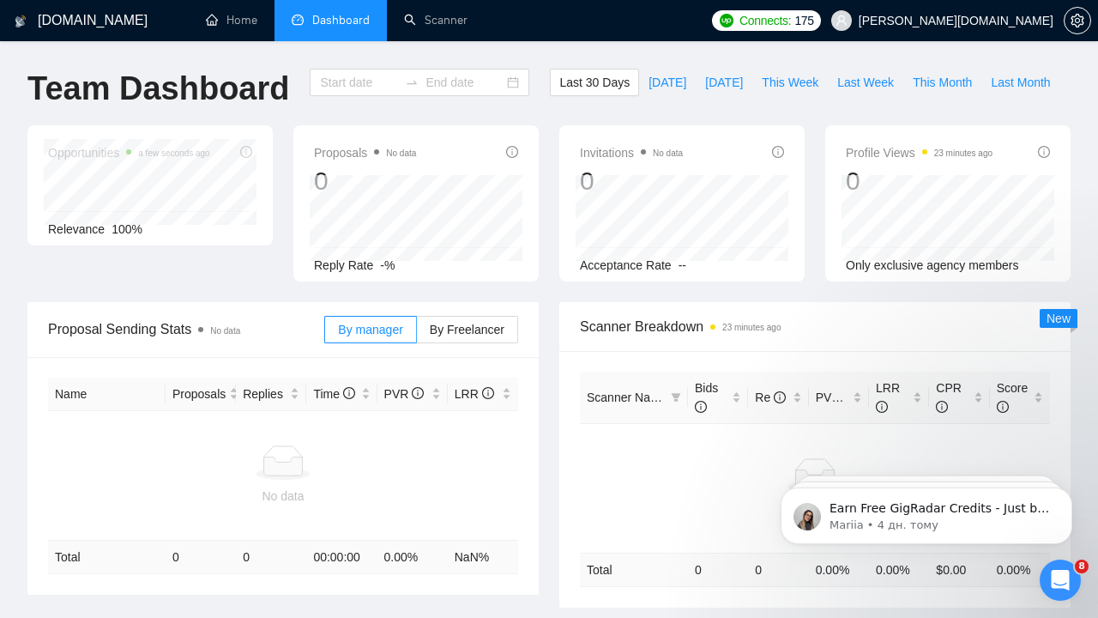
type input "[DATE]"
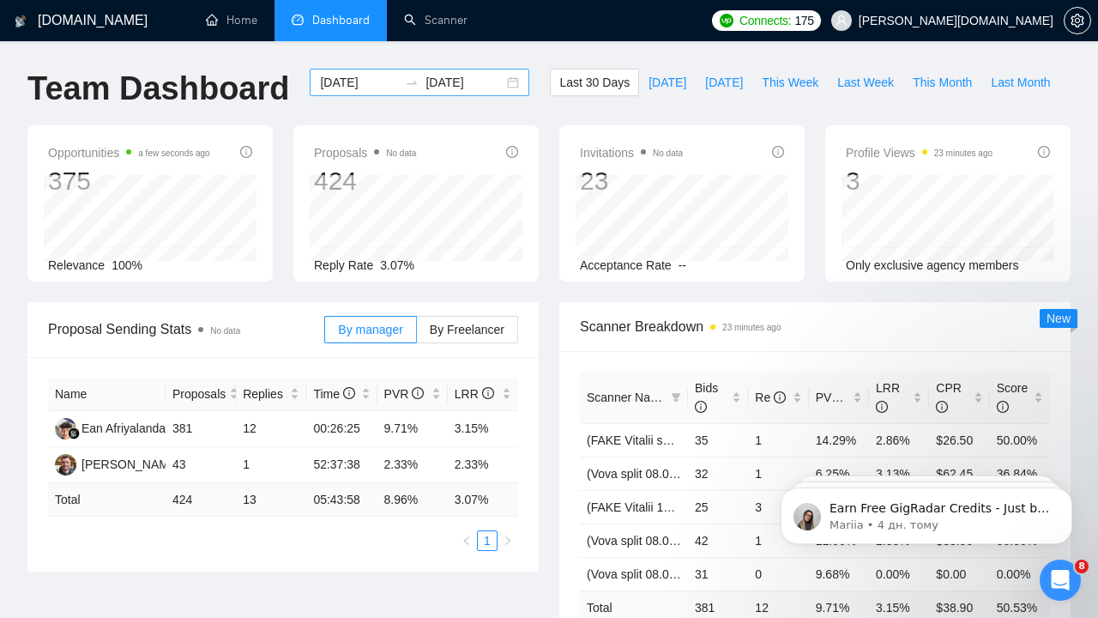
click at [426, 82] on input "[DATE]" at bounding box center [465, 82] width 78 height 19
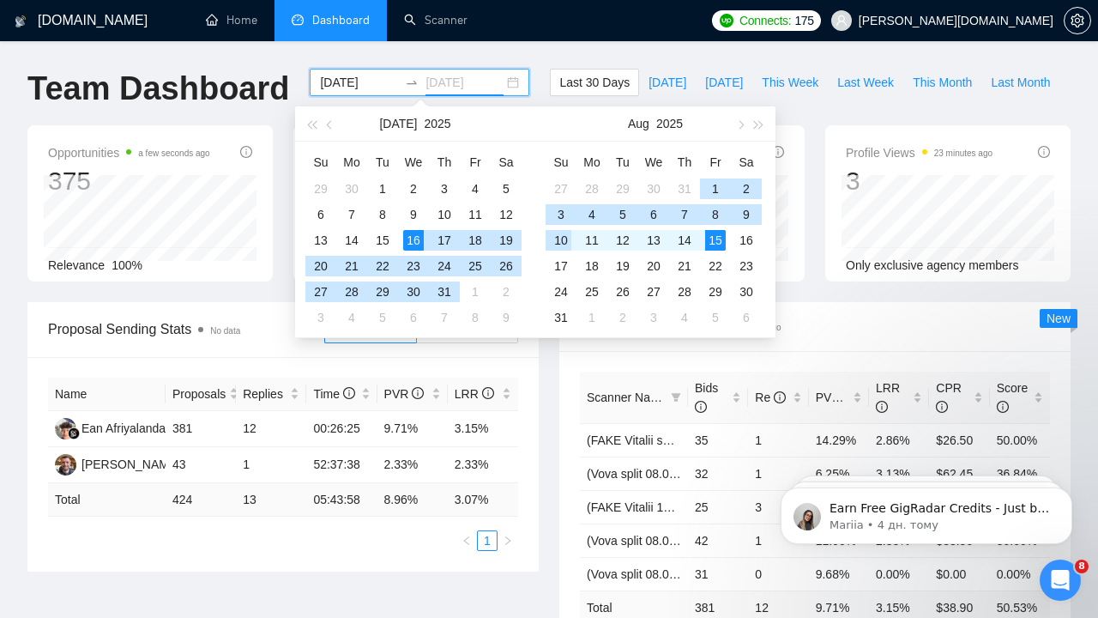
type input "[DATE]"
click at [562, 241] on div "10" at bounding box center [561, 240] width 21 height 21
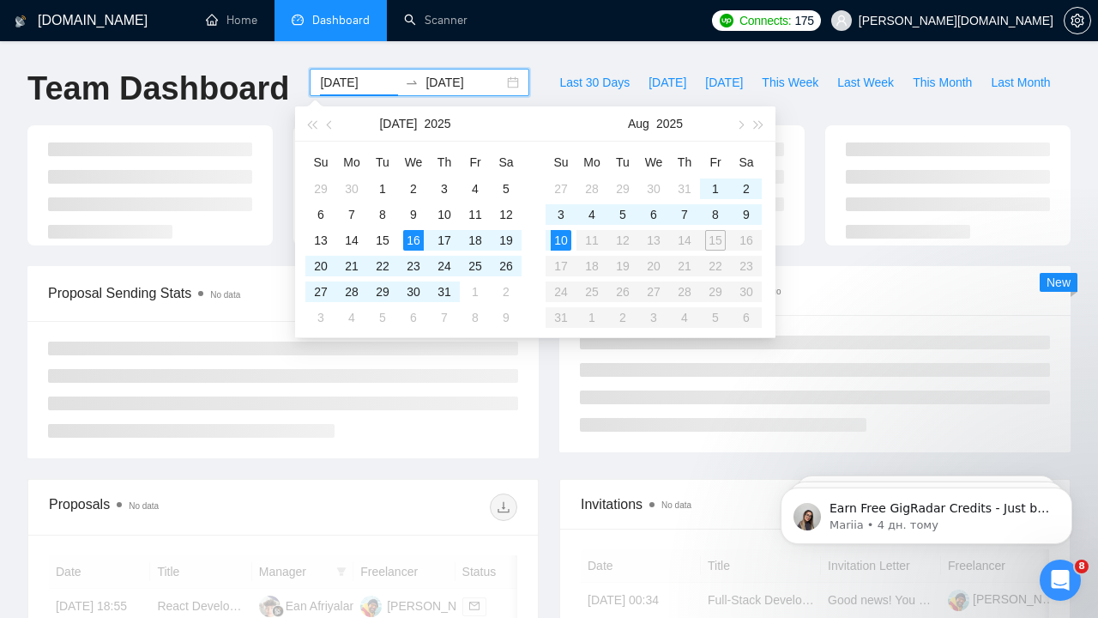
click at [717, 243] on table "Su Mo Tu We Th Fr Sa 27 28 29 30 31 1 2 3 4 5 6 7 8 9 10 11 12 13 14 15 16 17 1…" at bounding box center [654, 239] width 216 height 182
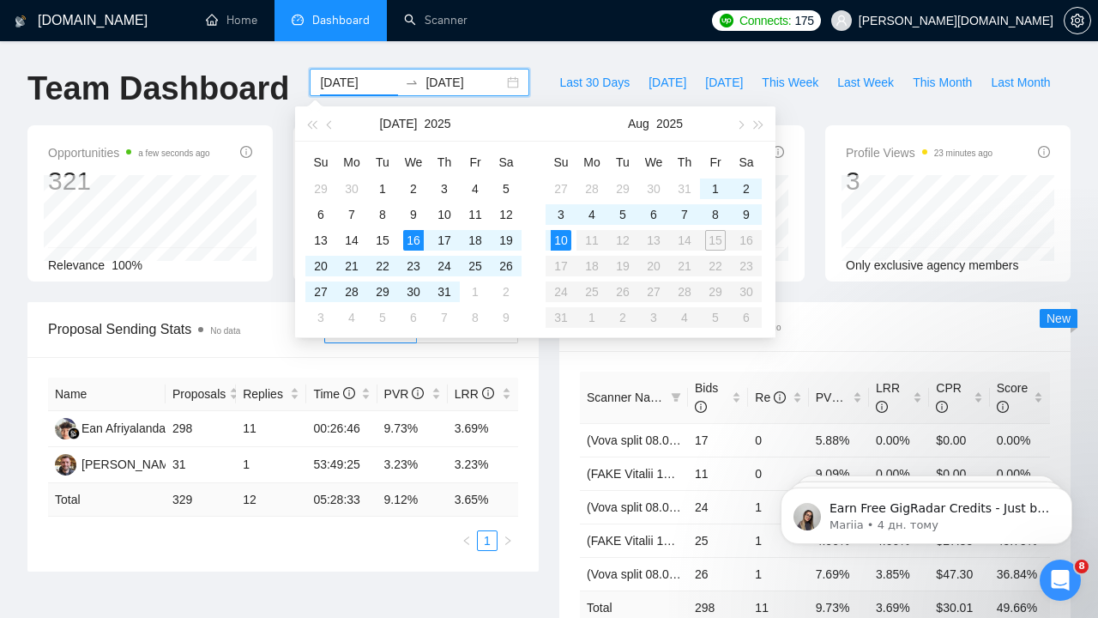
type input "[DATE]"
click at [569, 236] on div "10" at bounding box center [561, 240] width 21 height 21
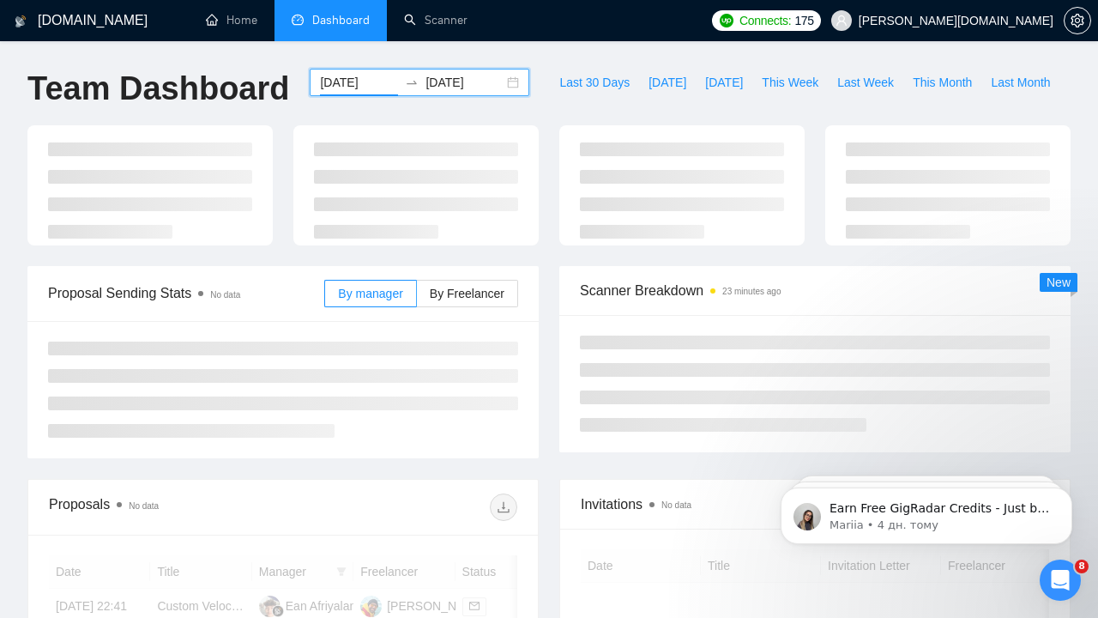
click at [438, 94] on div "[DATE] [DATE]" at bounding box center [420, 82] width 220 height 27
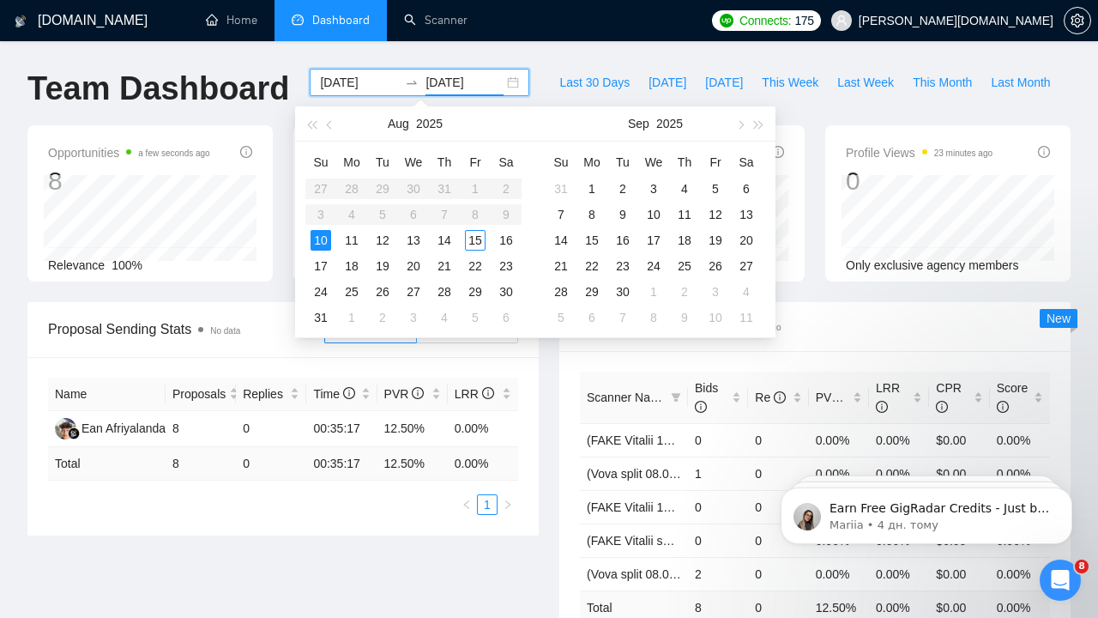
click at [433, 82] on input "[DATE]" at bounding box center [465, 82] width 78 height 19
click at [475, 242] on div "15" at bounding box center [475, 240] width 21 height 21
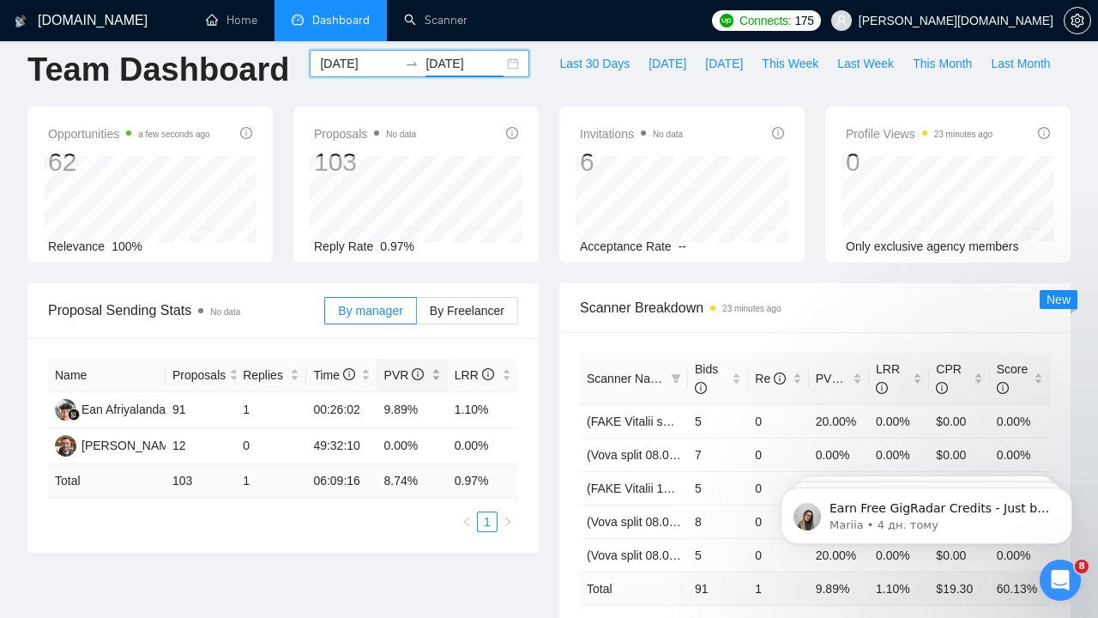
scroll to position [32, 0]
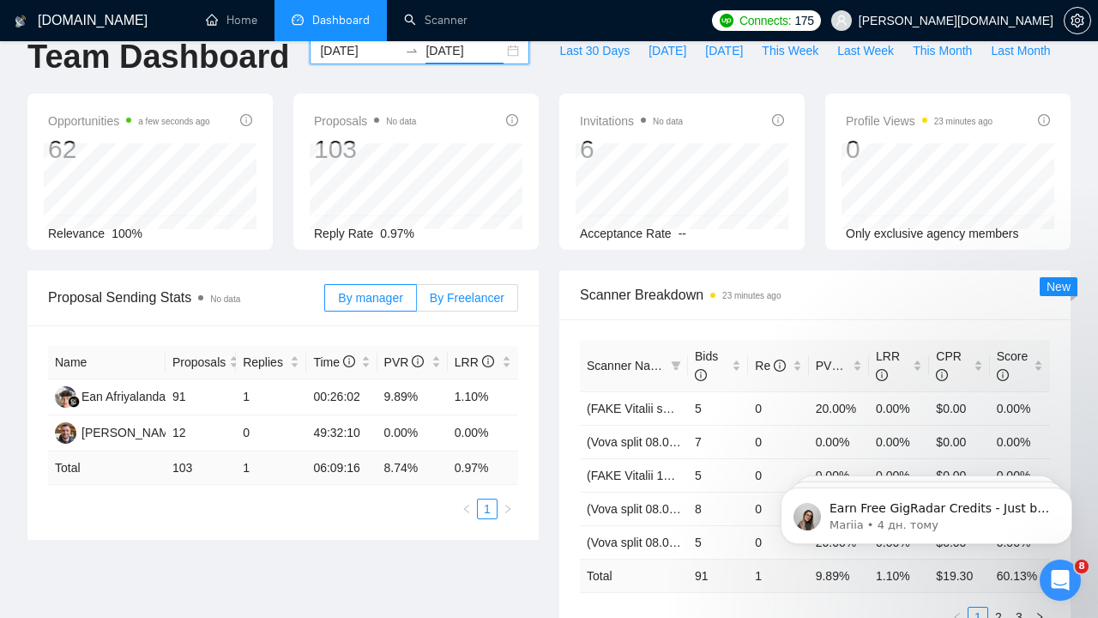
click at [470, 300] on span "By Freelancer" at bounding box center [467, 298] width 75 height 14
click at [417, 302] on input "By Freelancer" at bounding box center [417, 302] width 0 height 0
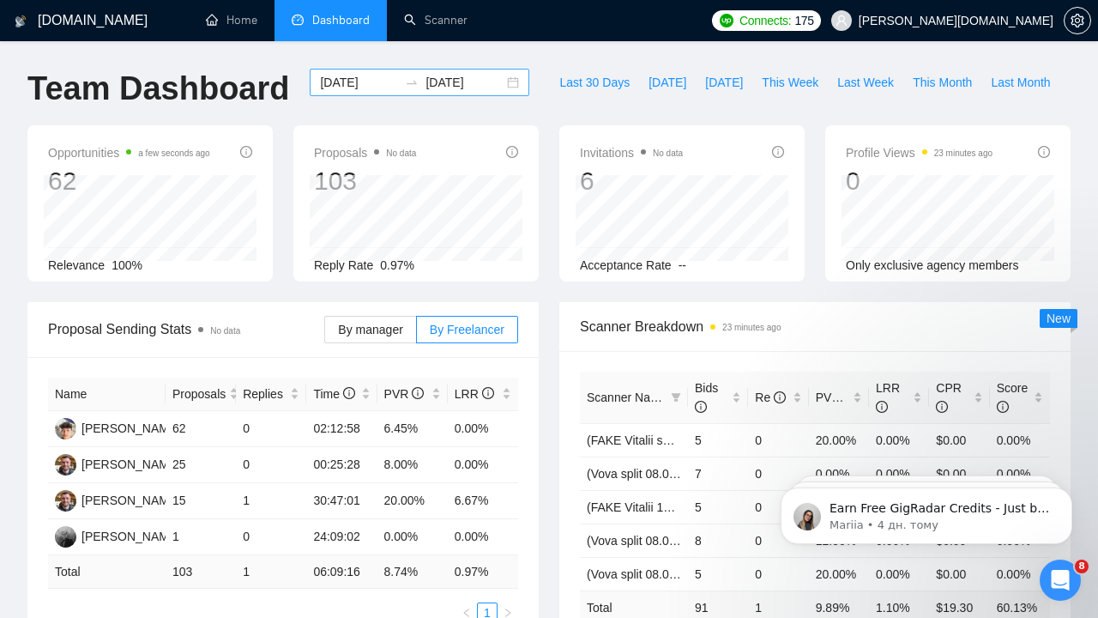
scroll to position [0, 0]
click at [454, 87] on input "[DATE]" at bounding box center [465, 82] width 78 height 19
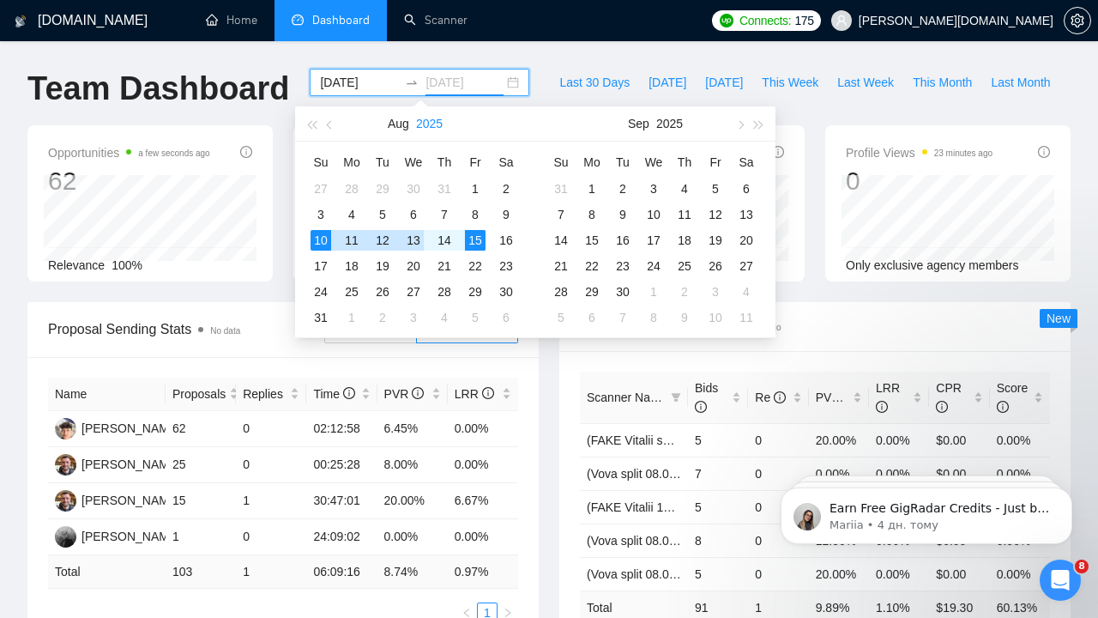
type input "[DATE]"
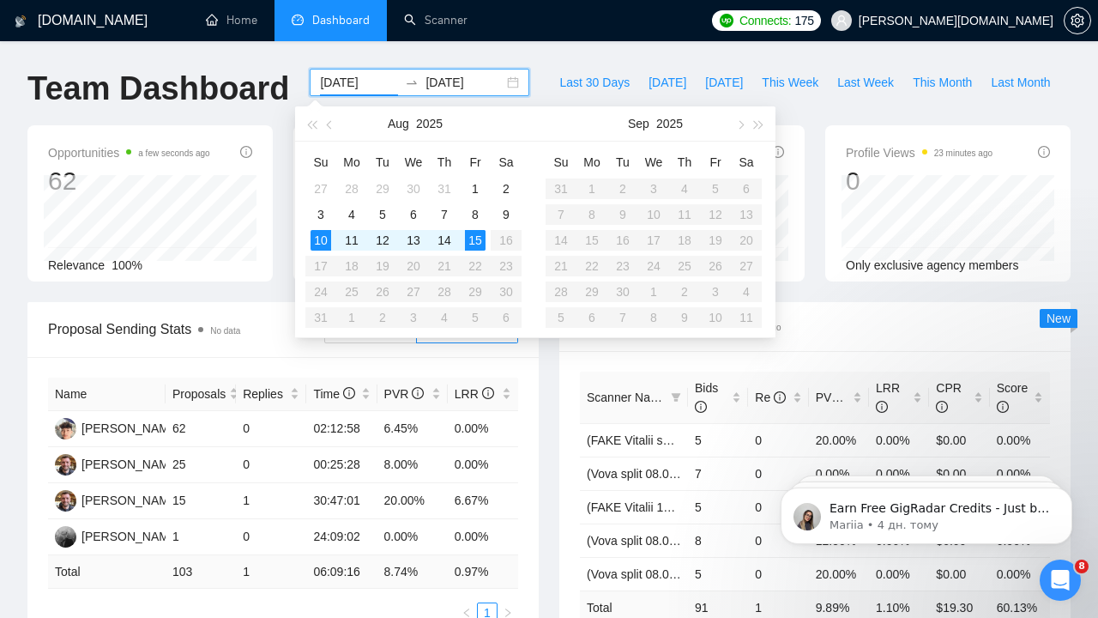
click at [357, 81] on input "[DATE]" at bounding box center [359, 82] width 78 height 19
type input "[DATE]"
click at [382, 242] on div "12" at bounding box center [382, 240] width 21 height 21
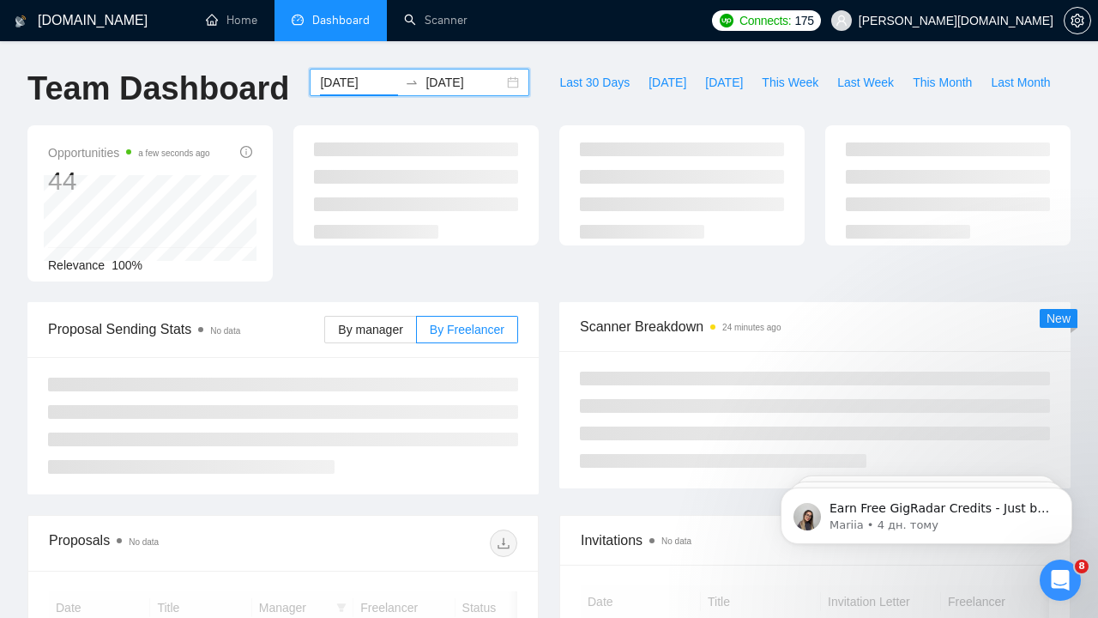
click at [451, 76] on input "[DATE]" at bounding box center [465, 82] width 78 height 19
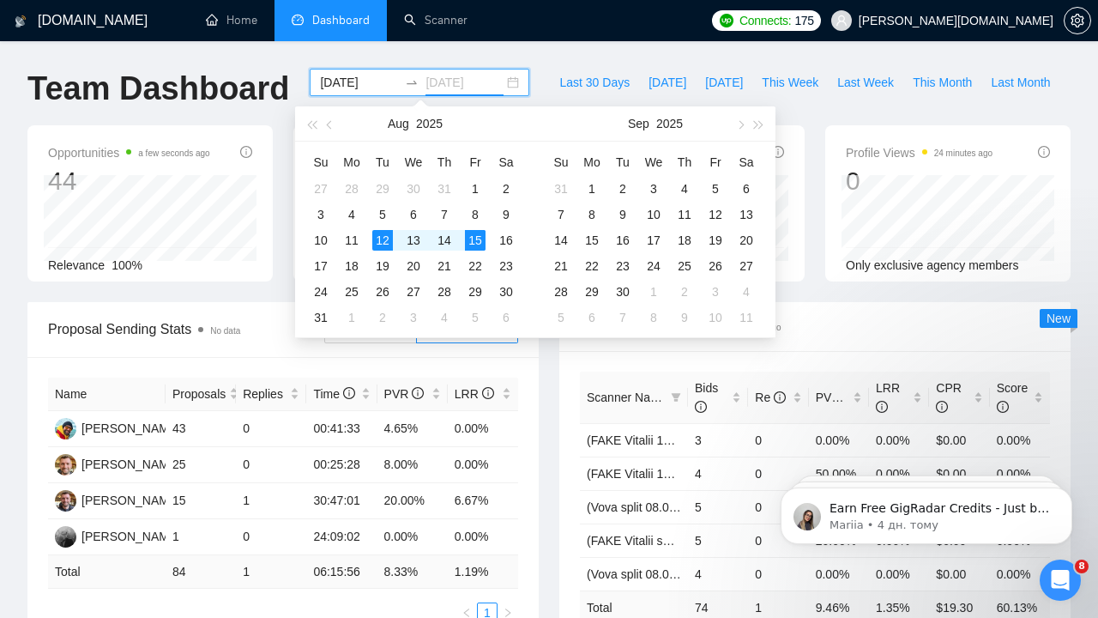
type input "[DATE]"
click at [350, 75] on input "[DATE]" at bounding box center [359, 82] width 78 height 19
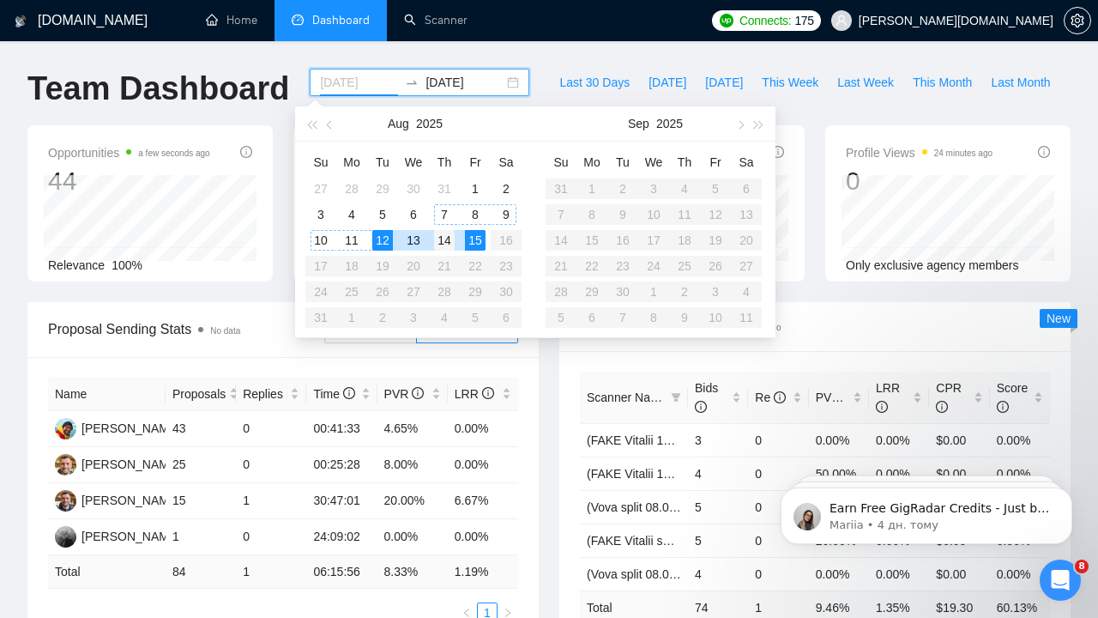
type input "[DATE]"
click at [442, 240] on div "14" at bounding box center [444, 240] width 21 height 21
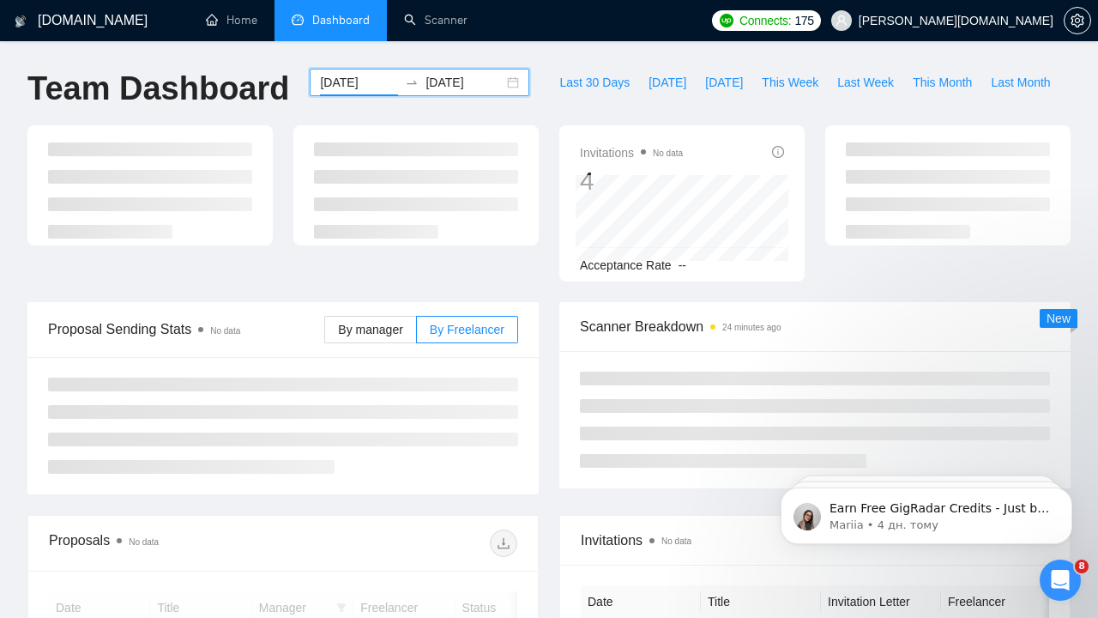
click at [443, 83] on input "[DATE]" at bounding box center [465, 82] width 78 height 19
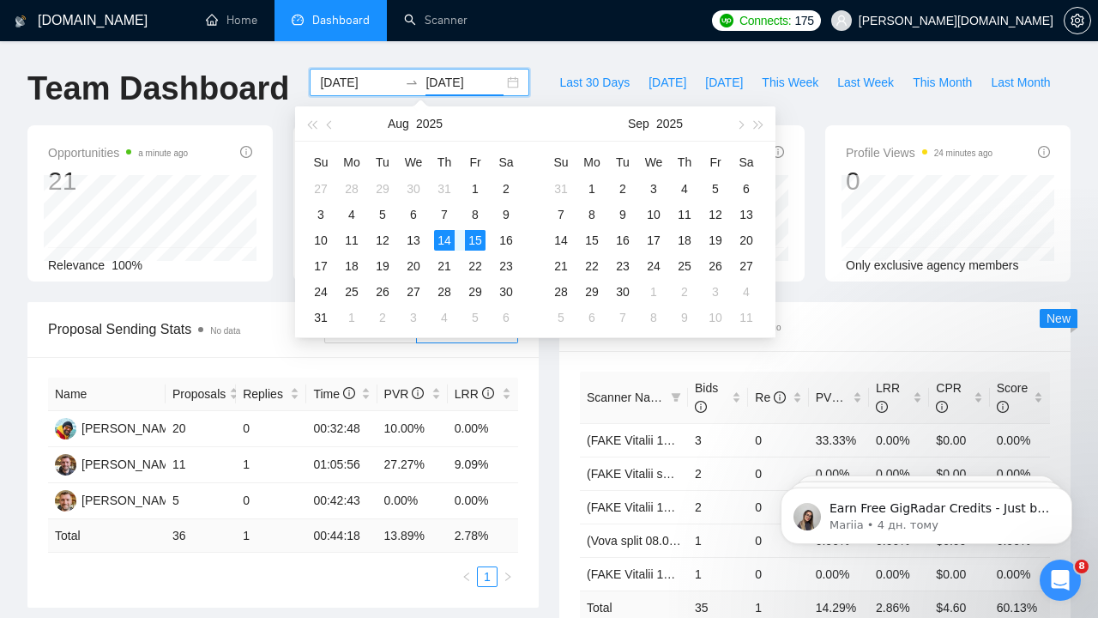
click at [545, 421] on div "Proposal Sending Stats No data By manager By Freelancer Name Proposals Replies …" at bounding box center [283, 455] width 532 height 306
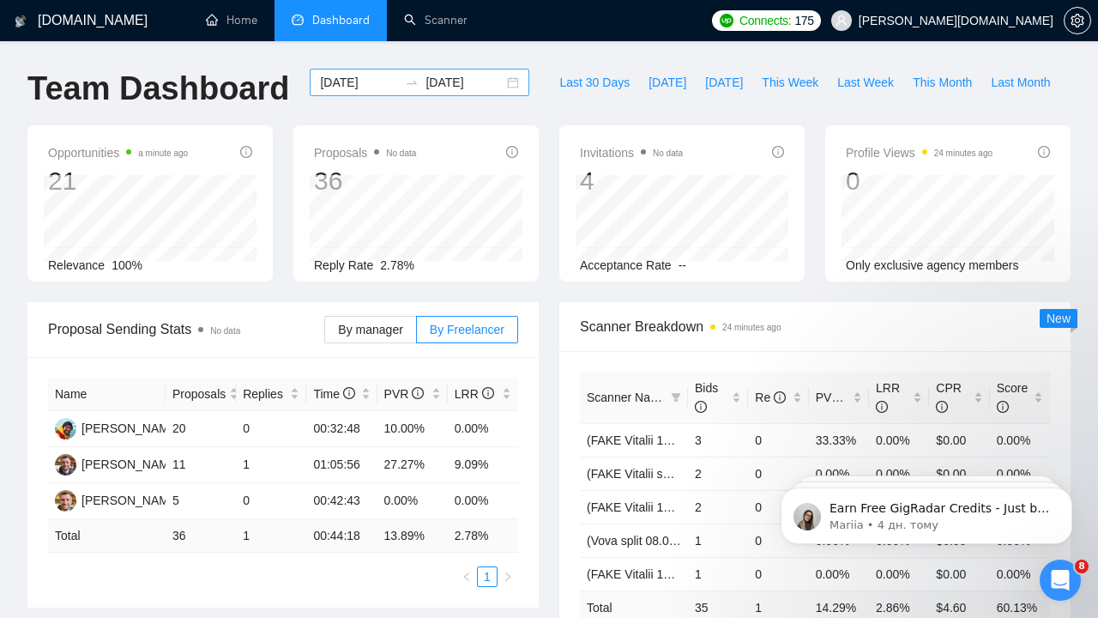
click at [471, 80] on input "[DATE]" at bounding box center [465, 82] width 78 height 19
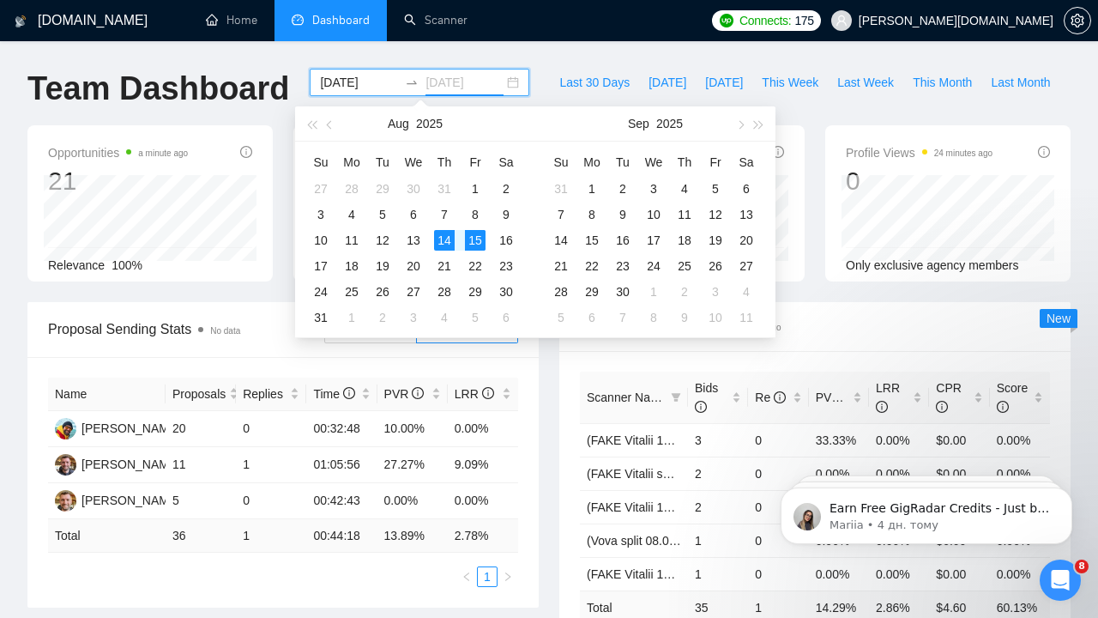
type input "[DATE]"
click at [476, 239] on div "15" at bounding box center [475, 240] width 21 height 21
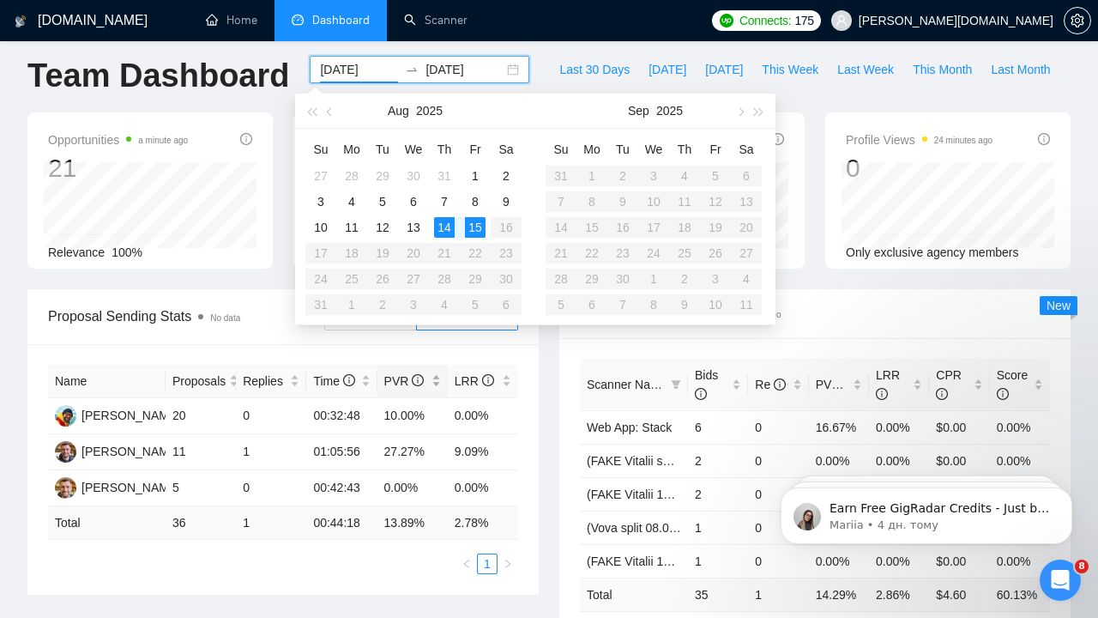
scroll to position [19, 0]
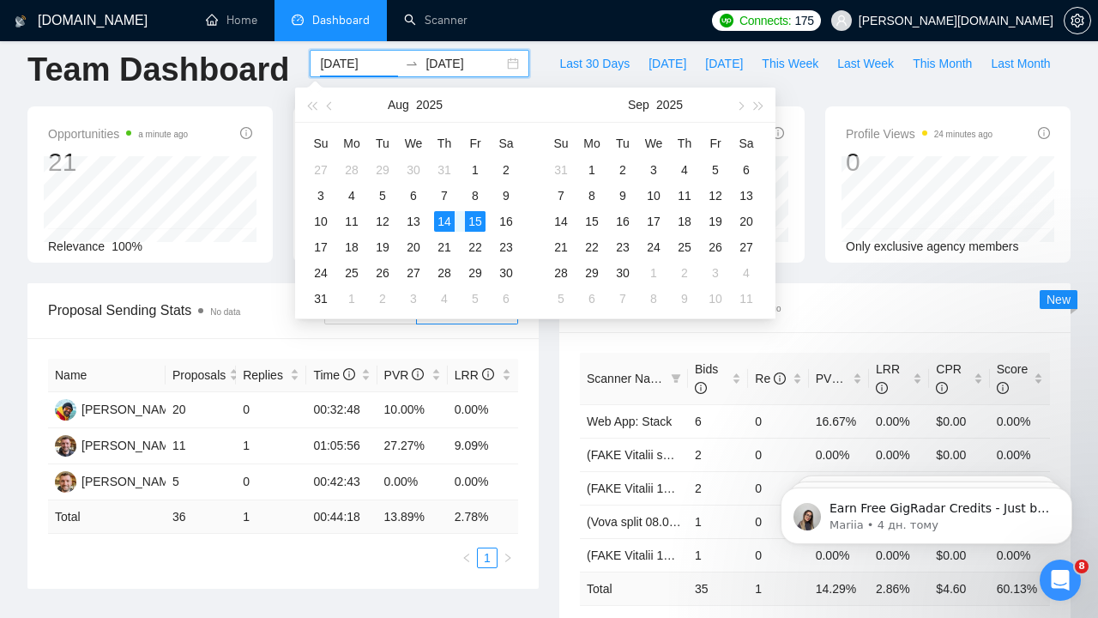
click at [549, 416] on div "Scanner Breakdown 24 minutes ago Scanner Name Bids Re PVR LRR CPR Score Web App…" at bounding box center [815, 472] width 532 height 378
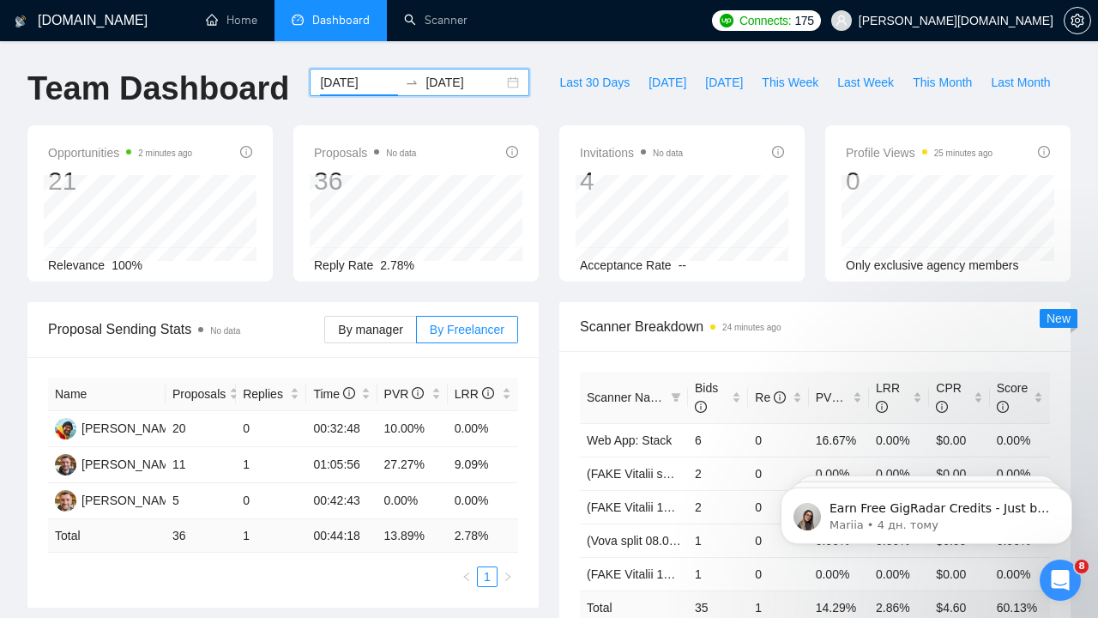
scroll to position [0, 0]
click at [432, 13] on link "Scanner" at bounding box center [436, 20] width 64 height 15
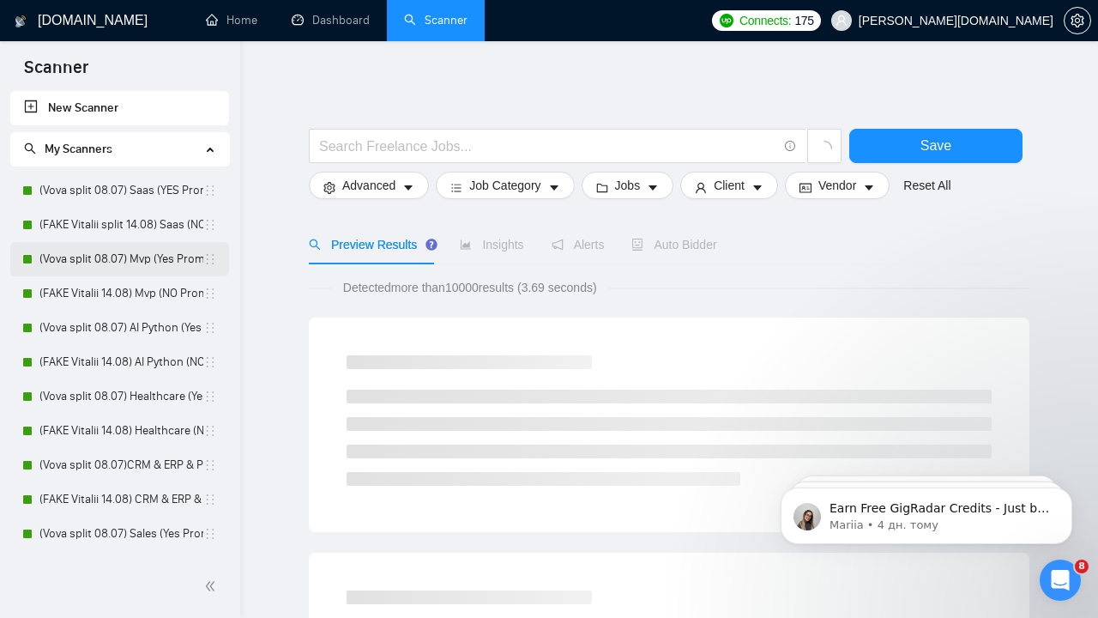
click at [117, 261] on link "(Vova split 08.07) Mvp (Yes Prompt 13.08)" at bounding box center [121, 259] width 164 height 34
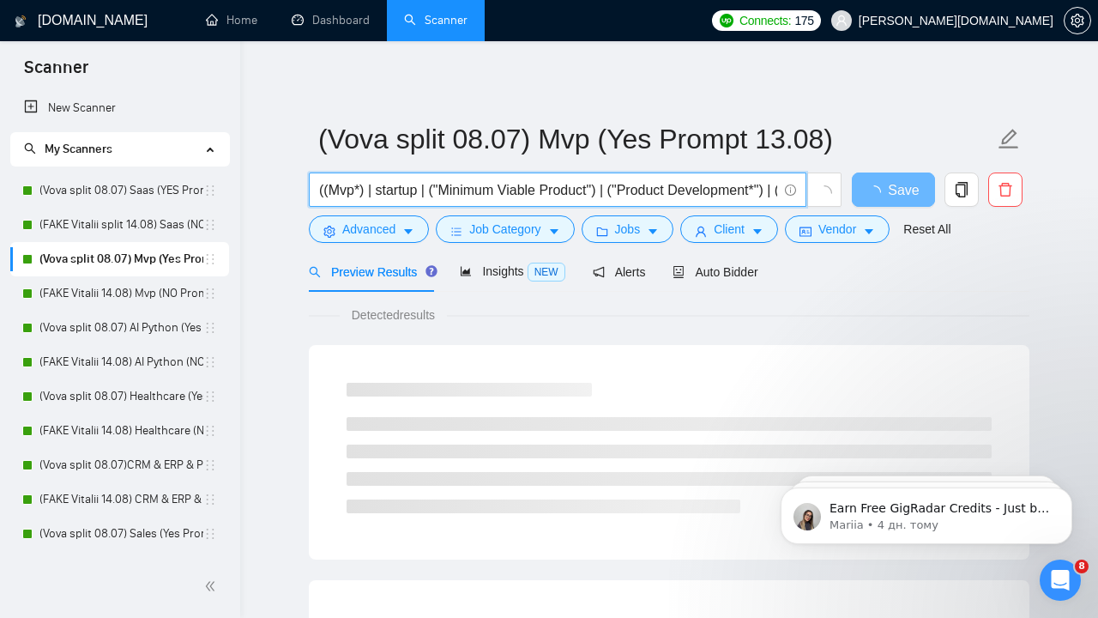
drag, startPoint x: 494, startPoint y: 190, endPoint x: 700, endPoint y: 193, distance: 206.0
click at [700, 193] on input "((Mvp*) | startup | ("Minimum Viable Product") | ("Product Development*") | ("P…" at bounding box center [548, 189] width 458 height 21
click at [462, 191] on input "((Mvp*) | startup | ("Minimum Viable Product") | ("Product Development*") | ("P…" at bounding box center [548, 189] width 458 height 21
drag, startPoint x: 412, startPoint y: 190, endPoint x: 556, endPoint y: 196, distance: 144.3
click at [556, 196] on input "((Mvp*) | startup | ("Minimum Viable Product") | ("Product Development*") | ("P…" at bounding box center [548, 189] width 458 height 21
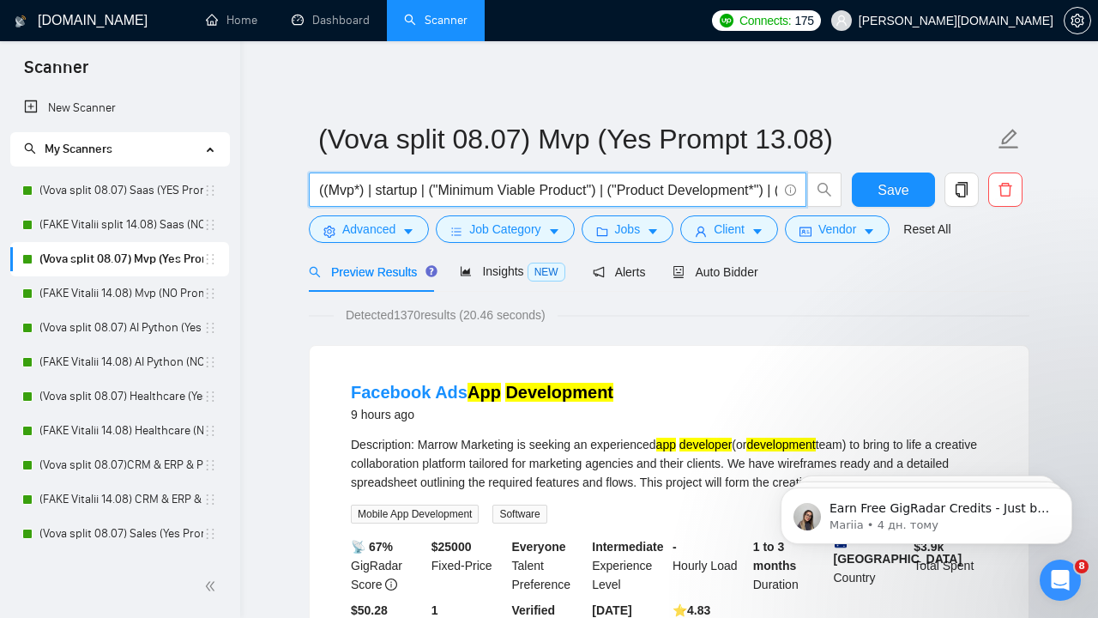
drag, startPoint x: 664, startPoint y: 190, endPoint x: 723, endPoint y: 193, distance: 58.5
click at [723, 194] on input "((Mvp*) | startup | ("Minimum Viable Product") | ("Product Development*") | ("P…" at bounding box center [548, 189] width 458 height 21
drag, startPoint x: 747, startPoint y: 191, endPoint x: 650, endPoint y: 181, distance: 97.5
click at [650, 181] on input "((Mvp*) | startup | ("Minimum Viable Product") | ("Product Development*") | ("P…" at bounding box center [548, 189] width 458 height 21
drag, startPoint x: 644, startPoint y: 191, endPoint x: 383, endPoint y: 182, distance: 261.1
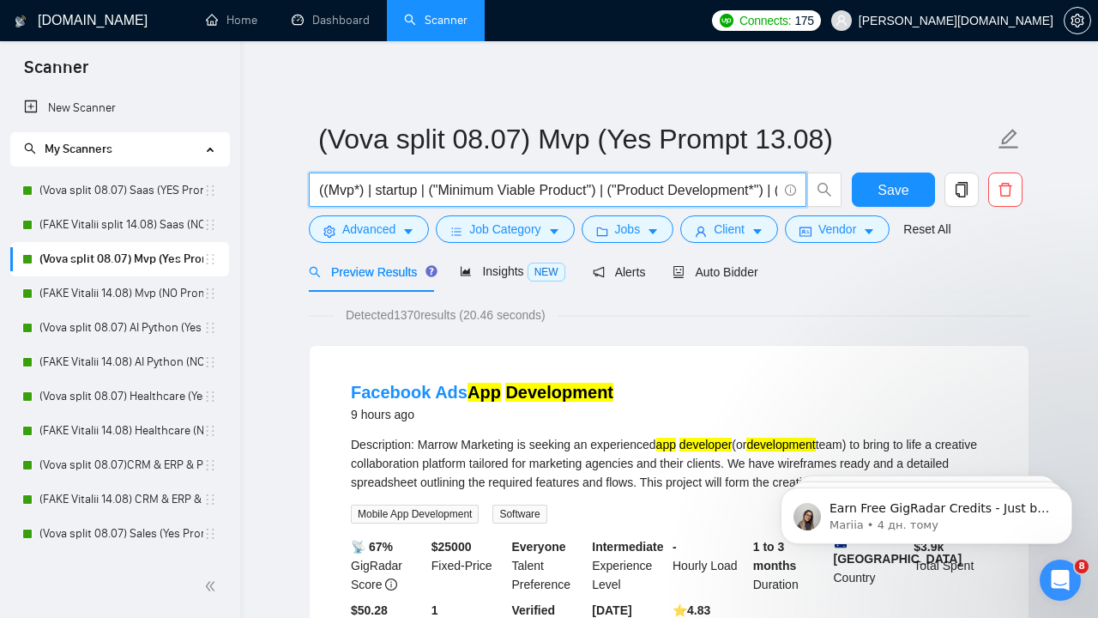
click at [383, 182] on input "((Mvp*) | startup | ("Minimum Viable Product") | ("Product Development*") | ("P…" at bounding box center [548, 189] width 458 height 21
click at [565, 194] on input "((Mvp*) | startup | ("Minimum Viable Product") | ("Product Development*") | ("P…" at bounding box center [548, 189] width 458 height 21
drag, startPoint x: 500, startPoint y: 191, endPoint x: 310, endPoint y: 181, distance: 190.8
click at [310, 181] on span "((Mvp*) | startup | ("Minimum Viable Product") | ("Product Development*") | ("P…" at bounding box center [558, 189] width 498 height 34
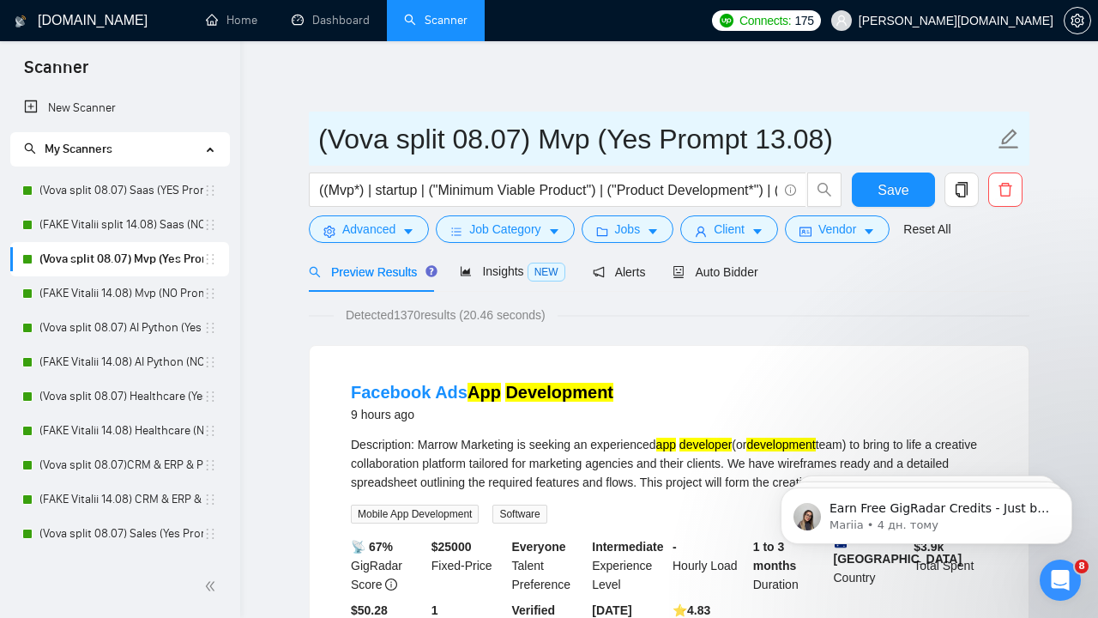
click at [548, 143] on input "(Vova split 08.07) Mvp (Yes Prompt 13.08)" at bounding box center [656, 139] width 676 height 43
drag, startPoint x: 547, startPoint y: 142, endPoint x: 590, endPoint y: 146, distance: 43.9
click at [590, 146] on input "(Vova split 08.07) Mvp (Yes Prompt 13.08)" at bounding box center [656, 139] width 676 height 43
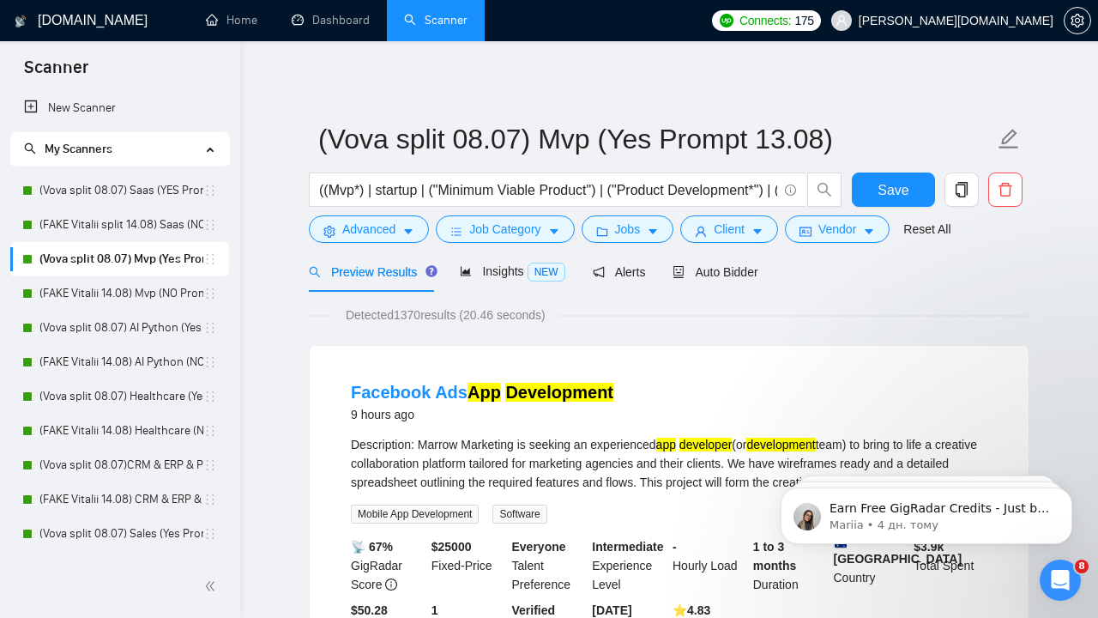
click at [669, 435] on div "Description: Marrow Marketing is seeking an experienced app developer (or devel…" at bounding box center [669, 463] width 637 height 57
drag, startPoint x: 673, startPoint y: 448, endPoint x: 751, endPoint y: 446, distance: 78.1
click at [751, 446] on div "Description: Marrow Marketing is seeking an experienced app developer (or devel…" at bounding box center [669, 463] width 637 height 57
copy div "app developer"
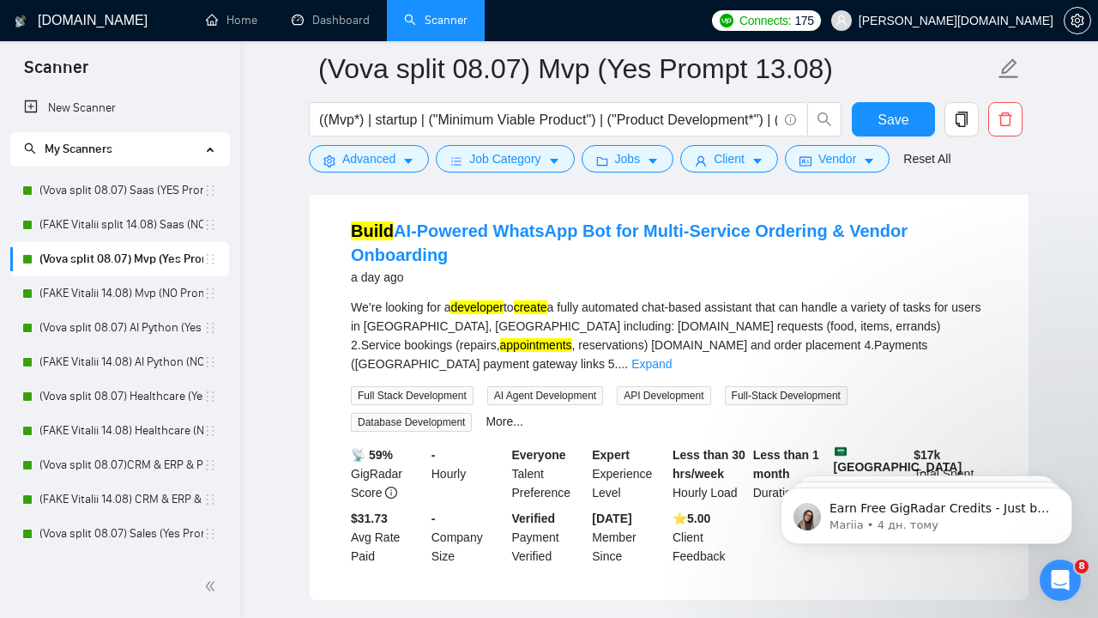
scroll to position [530, 0]
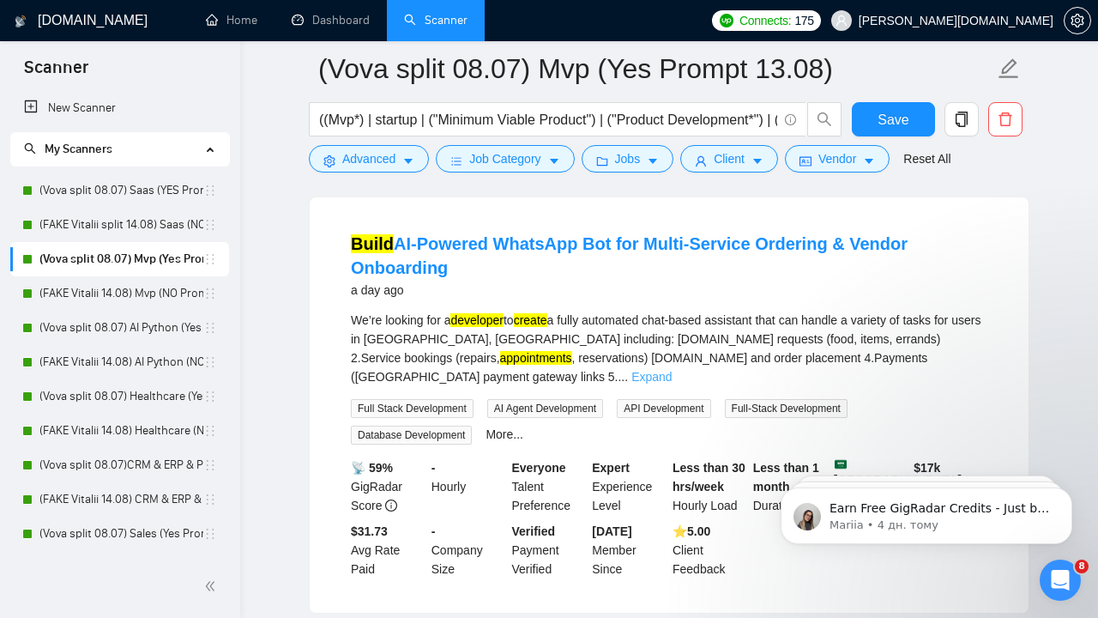
click at [672, 370] on link "Expand" at bounding box center [652, 377] width 40 height 14
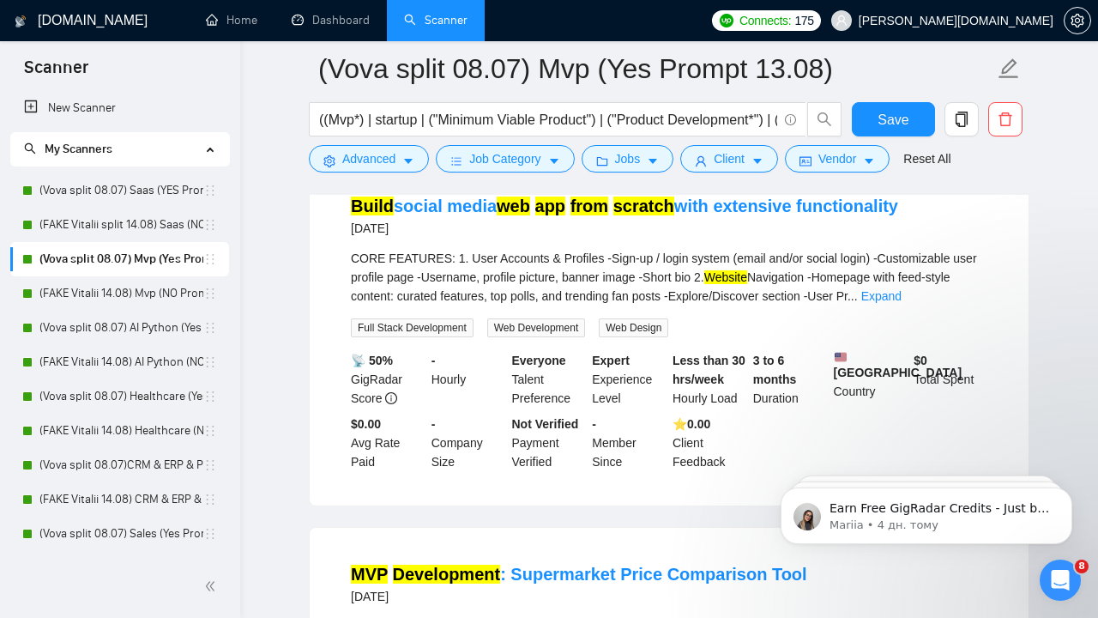
scroll to position [2206, 0]
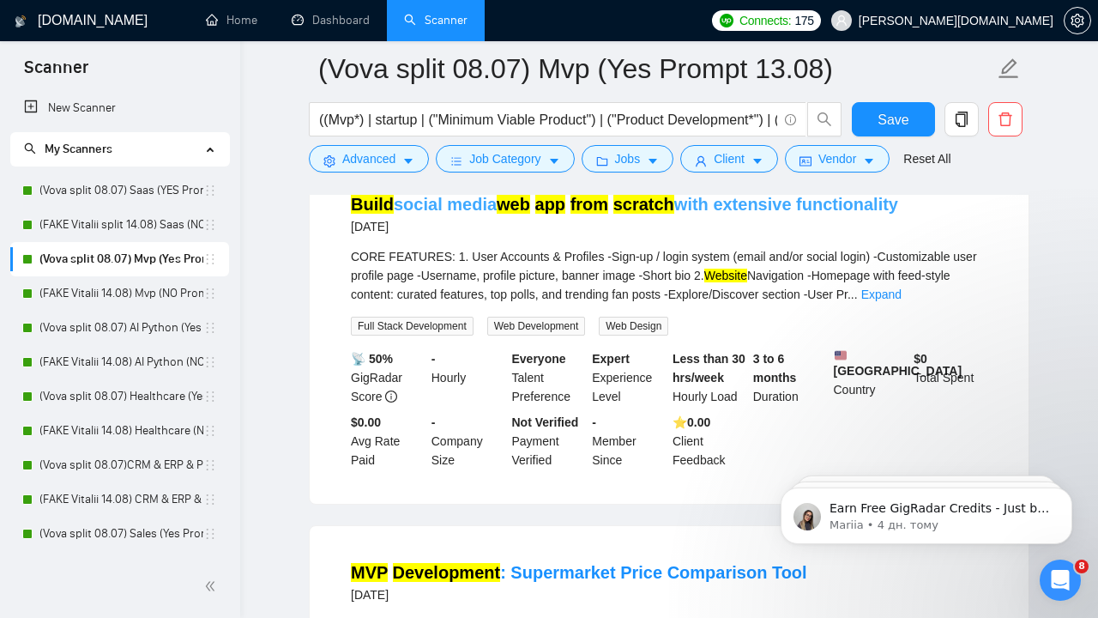
drag, startPoint x: 672, startPoint y: 246, endPoint x: 635, endPoint y: 246, distance: 36.9
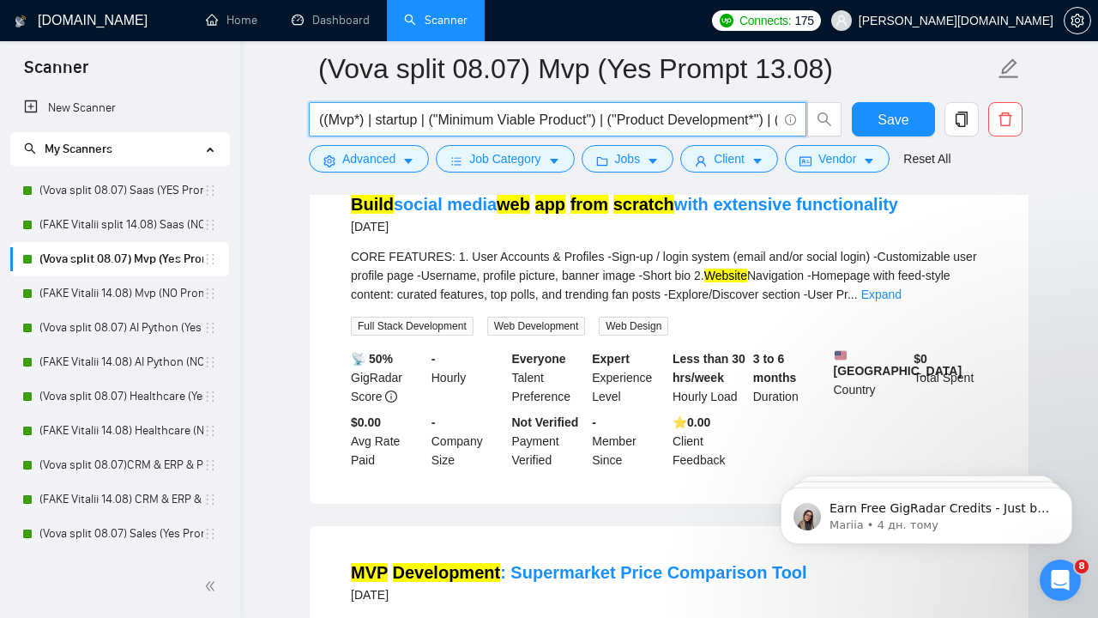
drag, startPoint x: 641, startPoint y: 117, endPoint x: 768, endPoint y: 118, distance: 127.0
click at [768, 118] on input "((Mvp*) | startup | ("Minimum Viable Product") | ("Product Development*") | ("P…" at bounding box center [548, 119] width 458 height 21
click at [681, 122] on input "((Mvp*) | startup | ("Minimum Viable Product") | ("Product Development*") | ("P…" at bounding box center [548, 119] width 458 height 21
drag, startPoint x: 625, startPoint y: 120, endPoint x: 705, endPoint y: 126, distance: 80.0
click at [705, 126] on input "((Mvp*) | startup | ("Minimum Viable Product") | ("Product Development*") | ("P…" at bounding box center [548, 119] width 458 height 21
